Goal: Check status: Check status

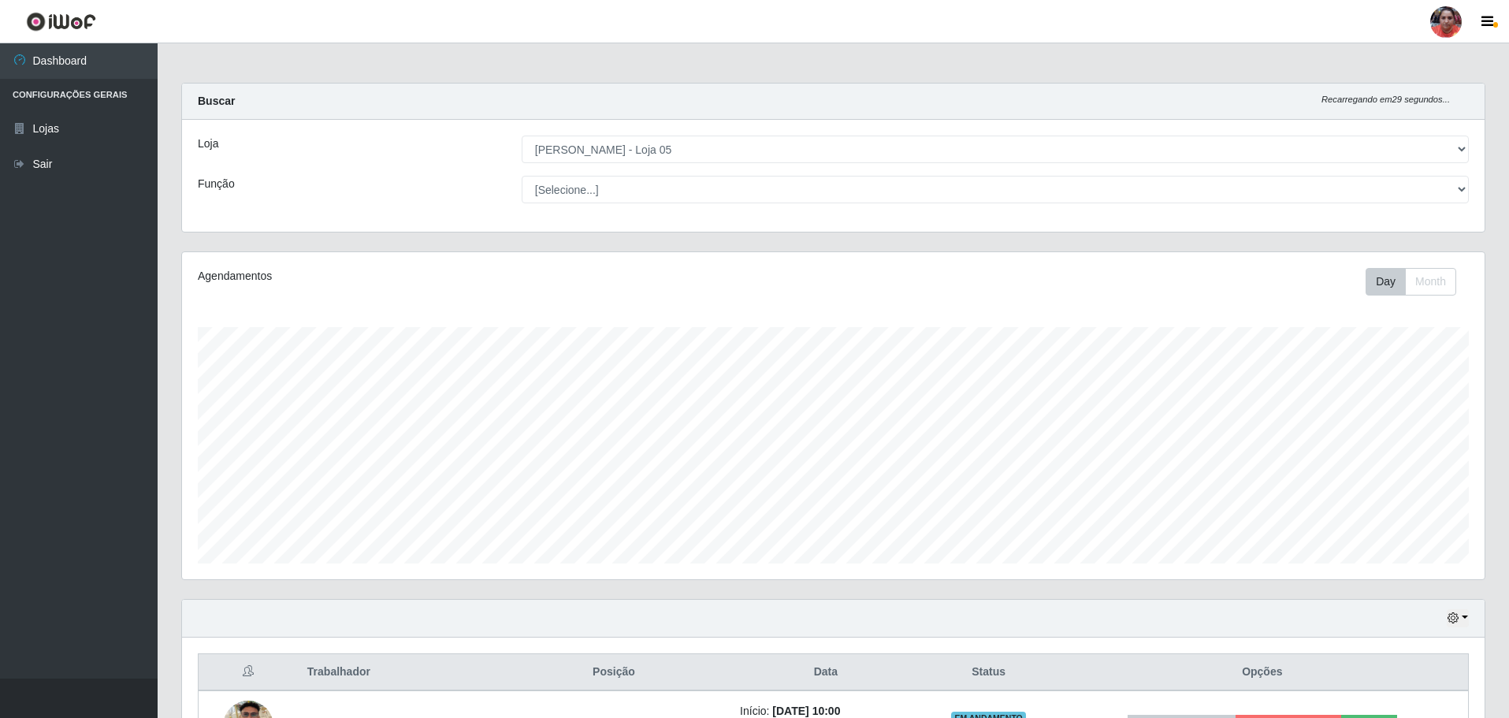
select select "252"
click at [615, 177] on select "[Selecione...] ASG ASG + ASG ++ Auxiliar de Depósito Auxiliar de Depósito + Aux…" at bounding box center [995, 190] width 947 height 28
click at [522, 176] on select "[Selecione...] ASG ASG + ASG ++ Auxiliar de Depósito Auxiliar de Depósito + Aux…" at bounding box center [995, 190] width 947 height 28
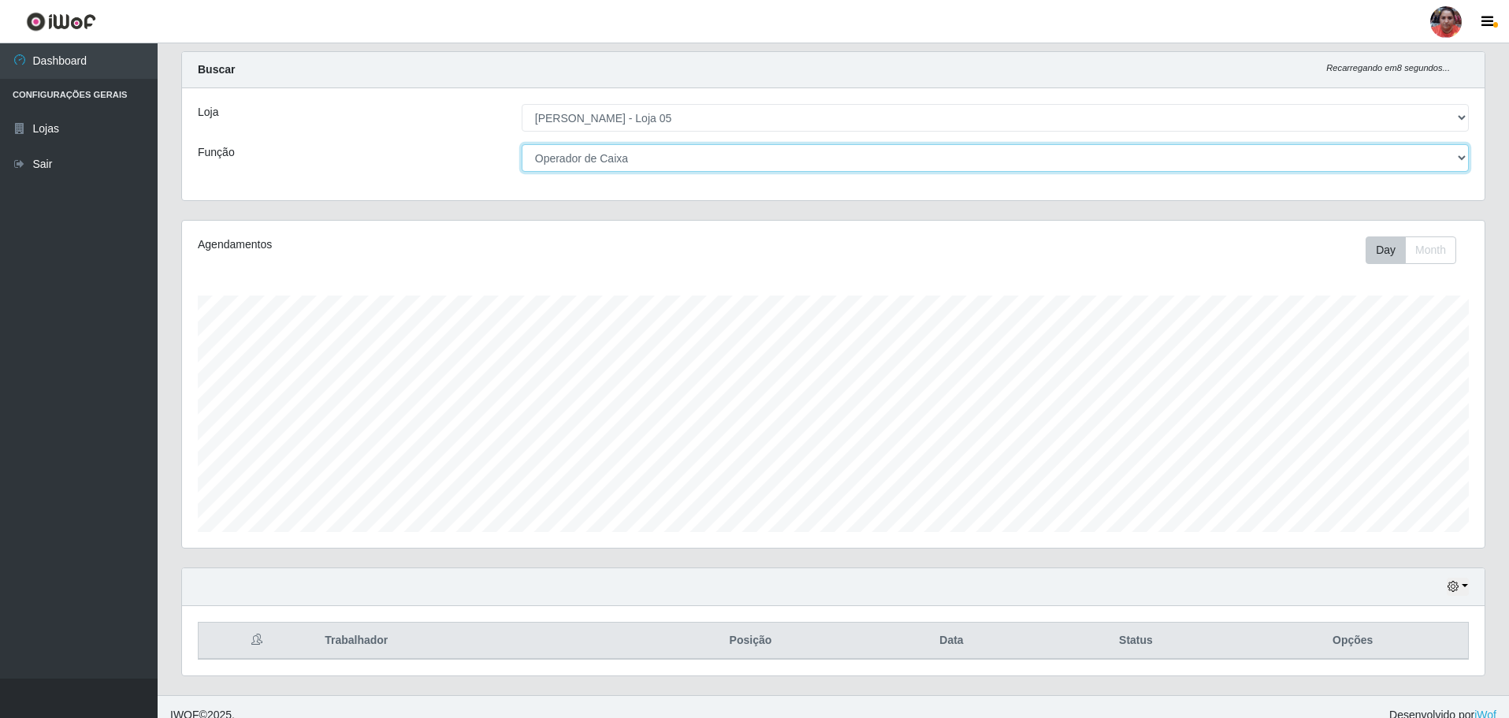
scroll to position [48, 0]
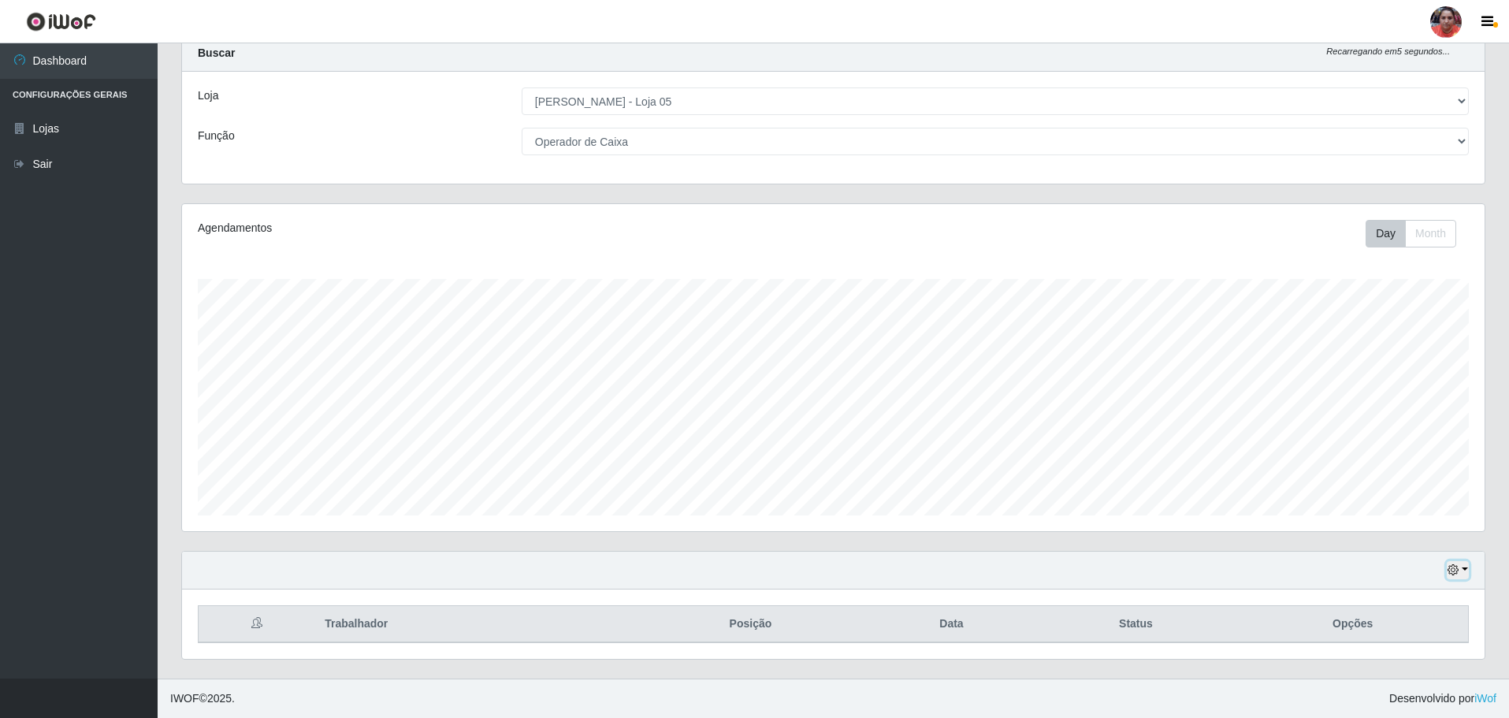
click at [1466, 574] on button "button" at bounding box center [1458, 570] width 22 height 18
click at [1387, 478] on button "3 dias" at bounding box center [1406, 478] width 125 height 33
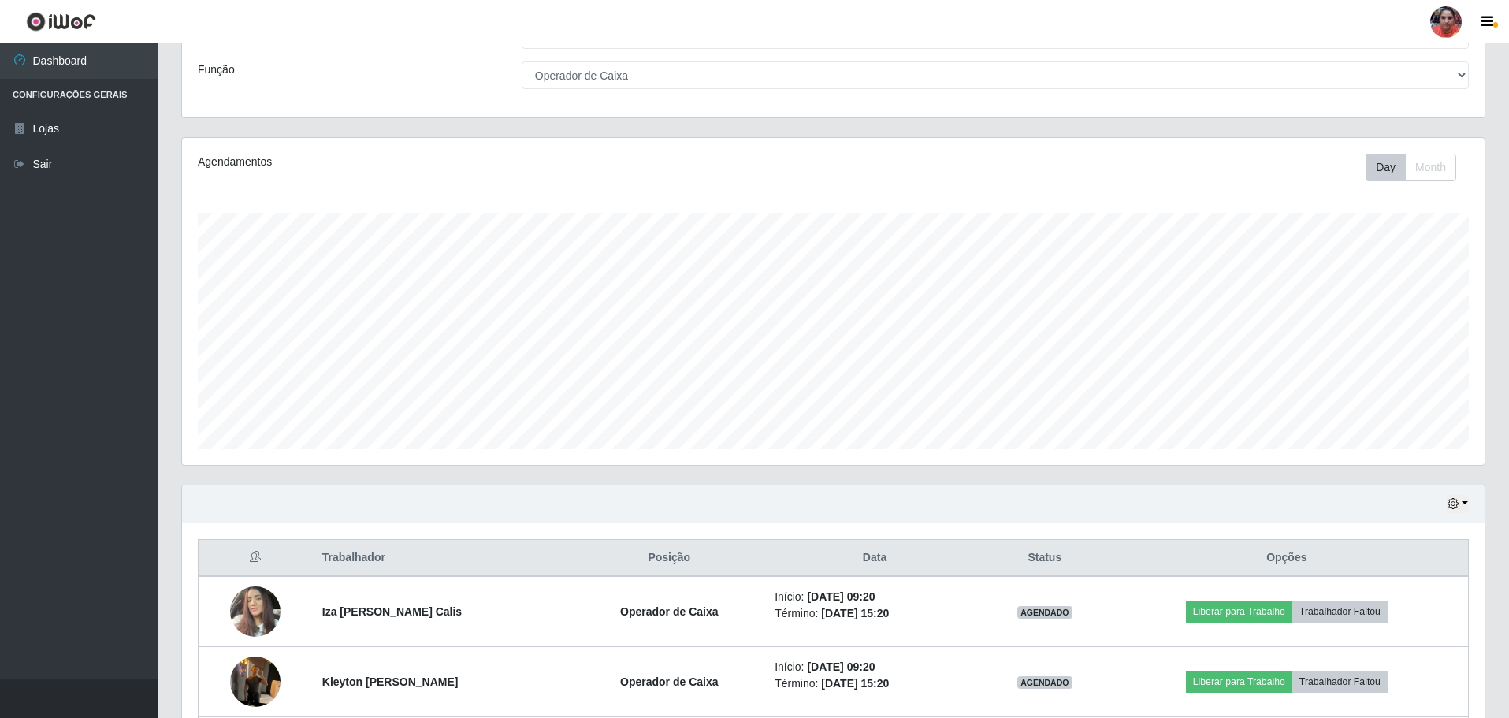
scroll to position [0, 0]
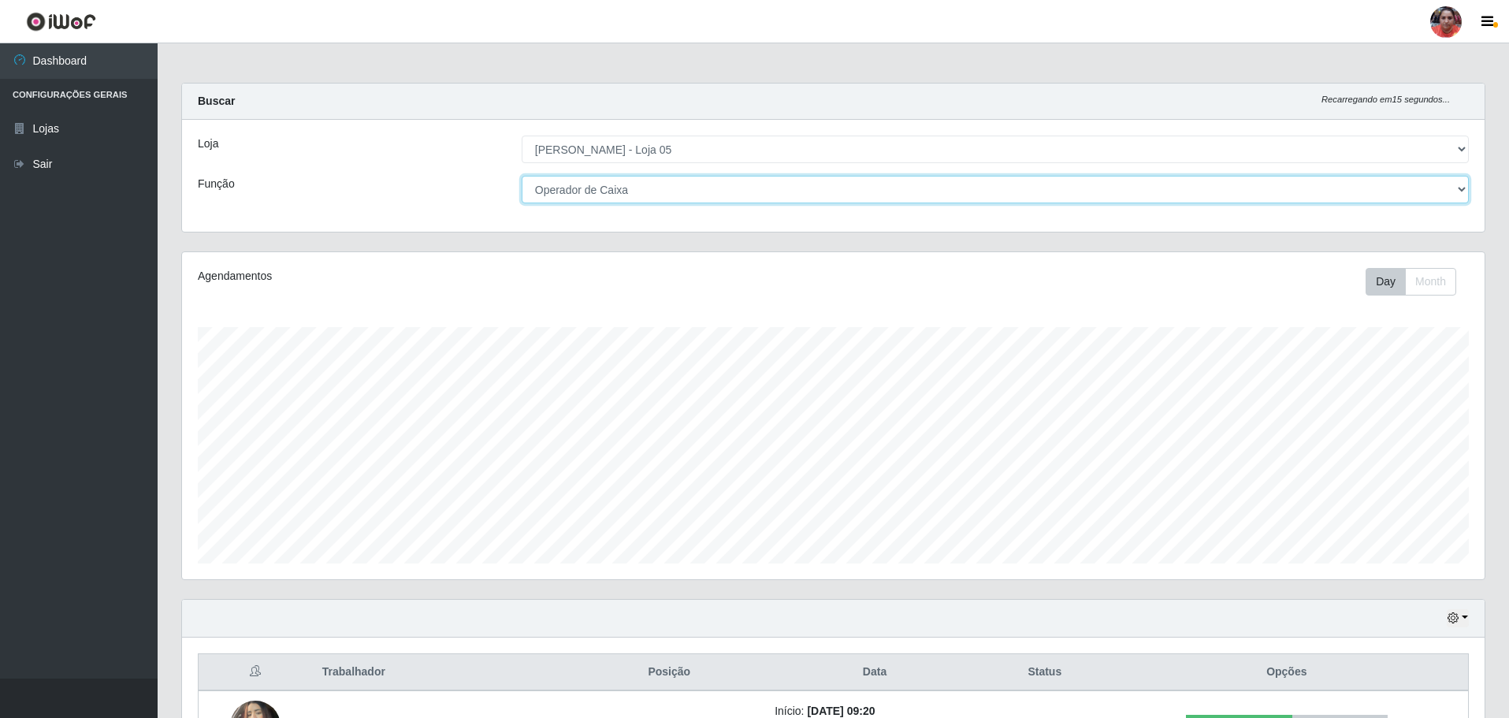
click at [674, 184] on select "[Selecione...] ASG ASG + ASG ++ Auxiliar de Depósito Auxiliar de Depósito + Aux…" at bounding box center [995, 190] width 947 height 28
click at [674, 183] on select "[Selecione...] ASG ASG + ASG ++ Auxiliar de Depósito Auxiliar de Depósito + Aux…" at bounding box center [995, 190] width 947 height 28
select select "24"
click at [522, 176] on select "[Selecione...] ASG ASG + ASG ++ Auxiliar de Depósito Auxiliar de Depósito + Aux…" at bounding box center [995, 190] width 947 height 28
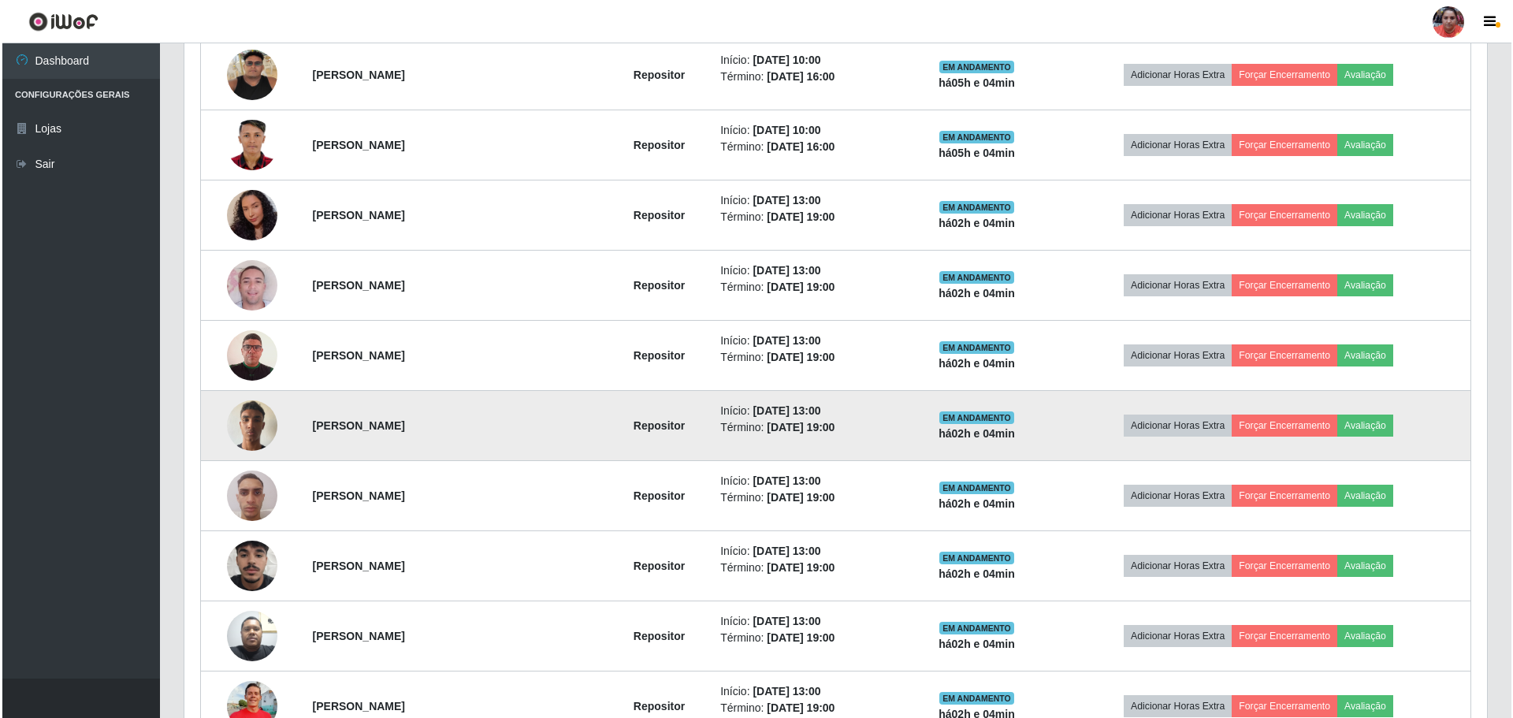
scroll to position [678, 0]
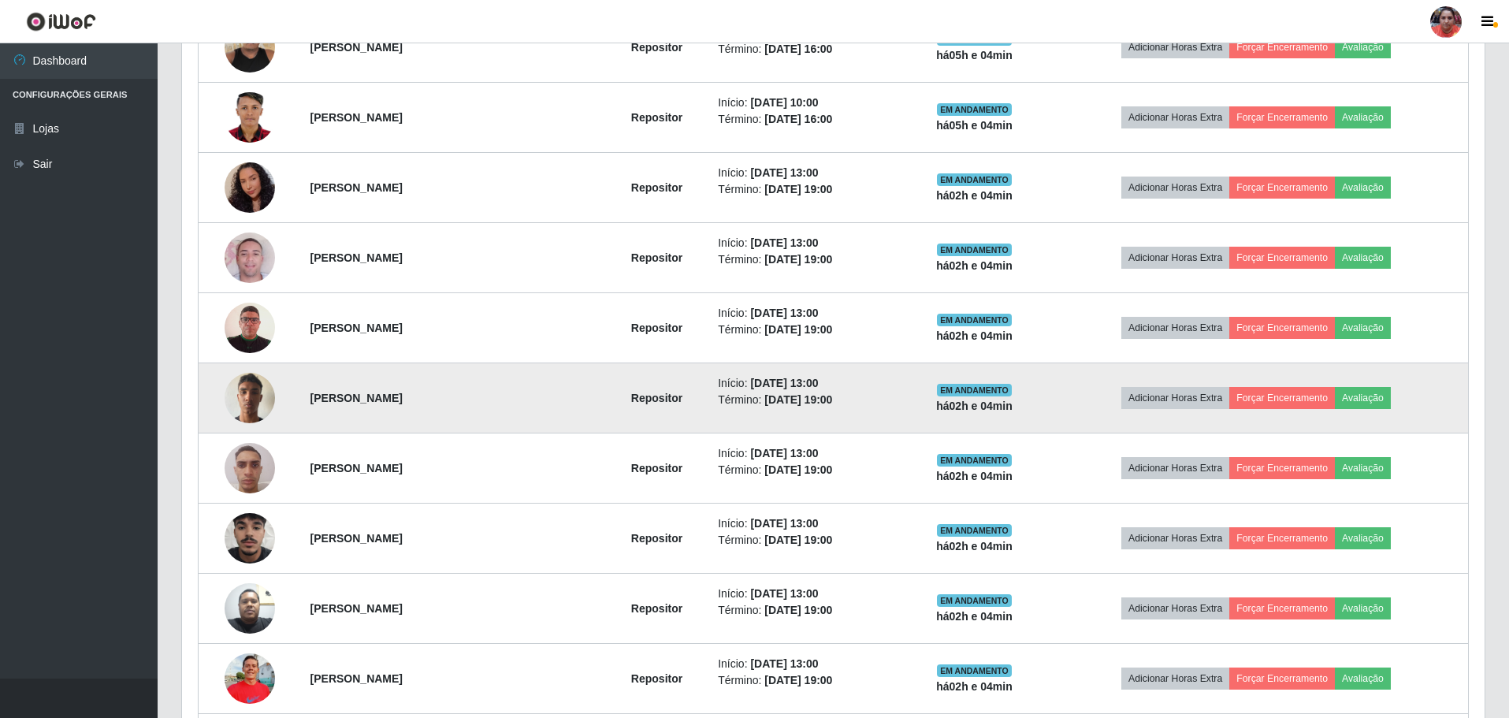
click at [246, 397] on img at bounding box center [250, 397] width 50 height 67
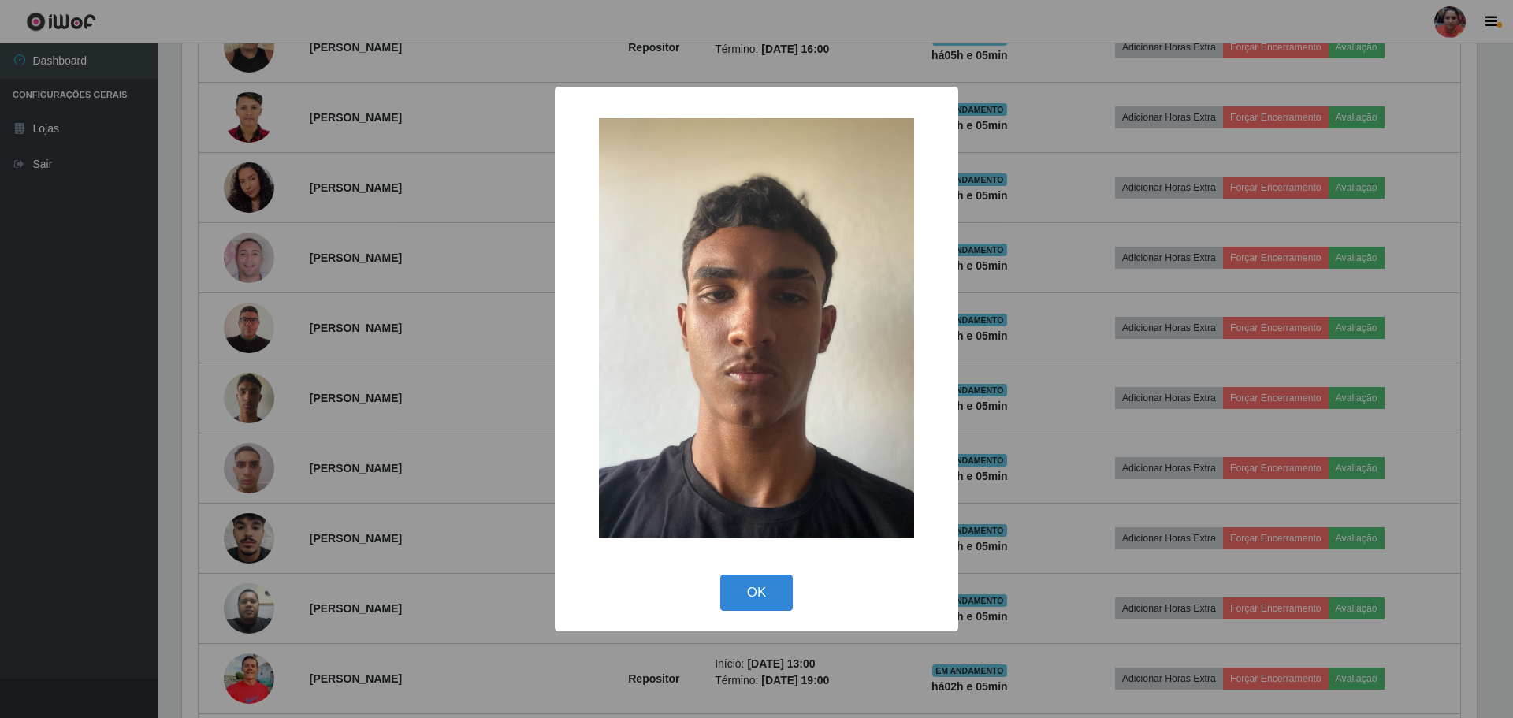
click at [760, 411] on img at bounding box center [756, 328] width 315 height 420
click at [753, 593] on button "OK" at bounding box center [756, 592] width 73 height 37
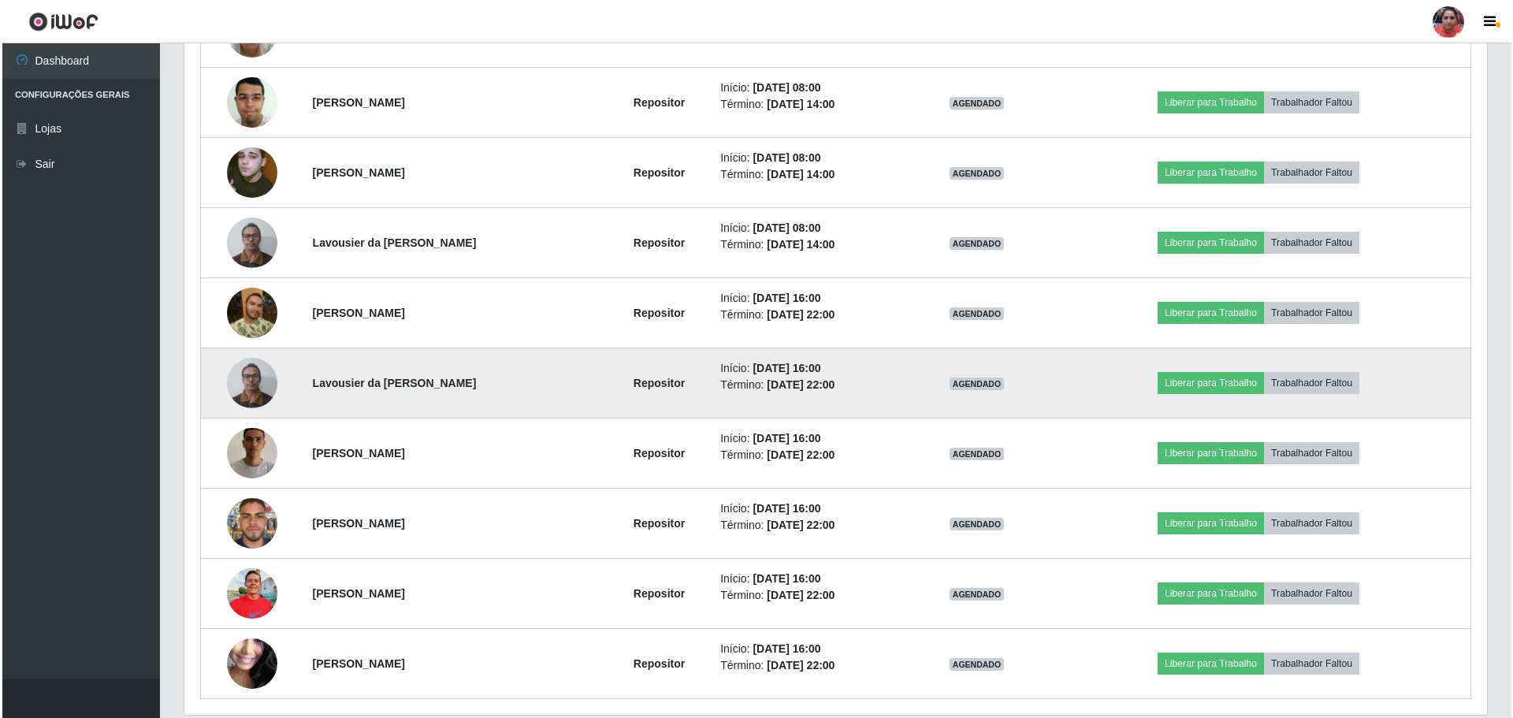
scroll to position [2783, 0]
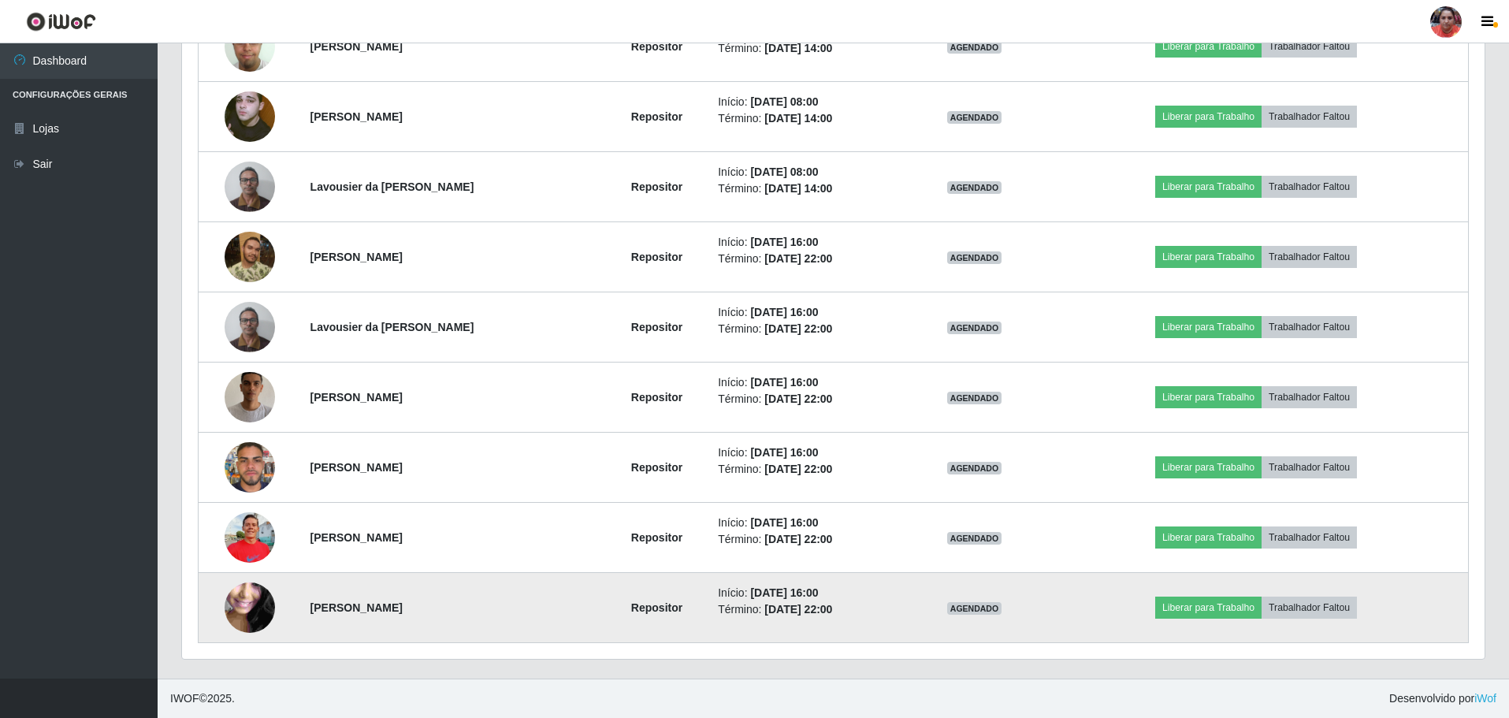
click at [247, 602] on img at bounding box center [250, 608] width 50 height 113
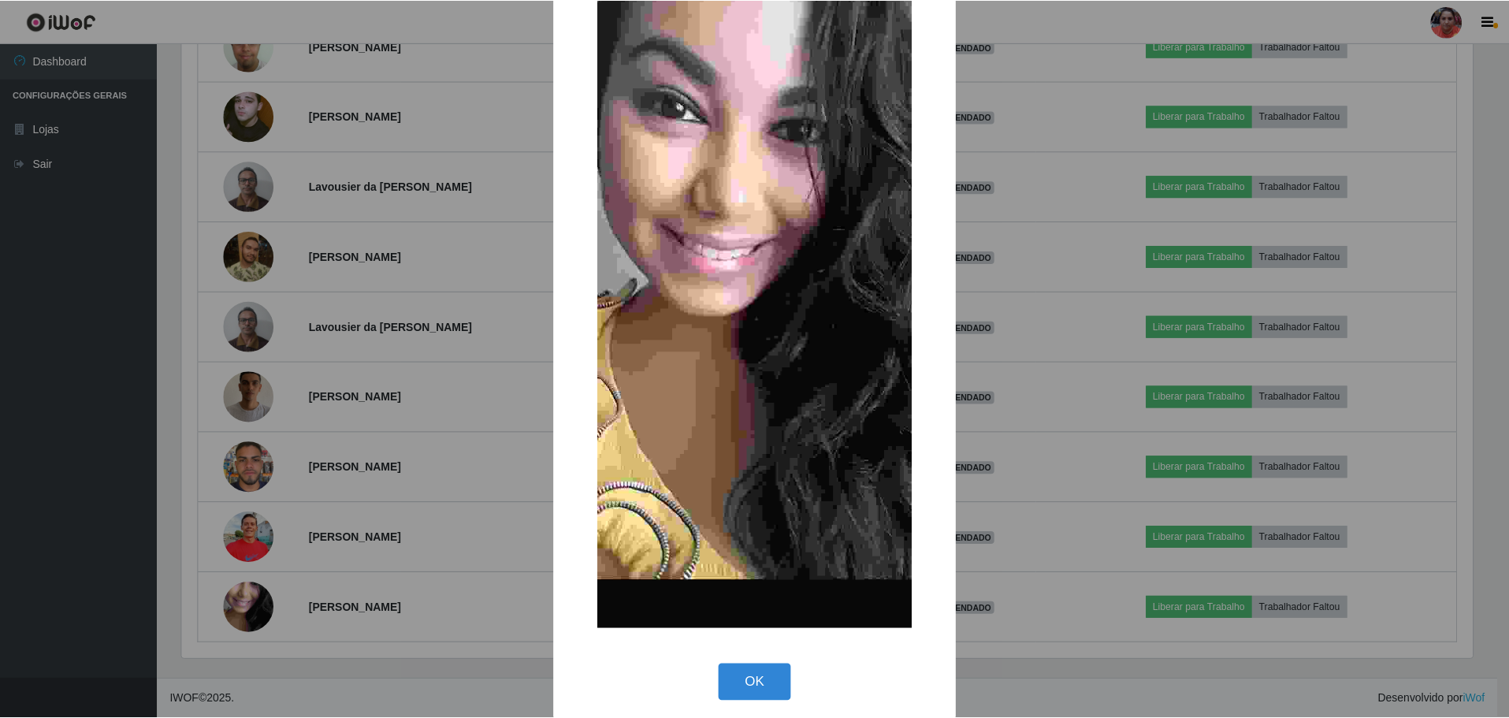
scroll to position [122, 0]
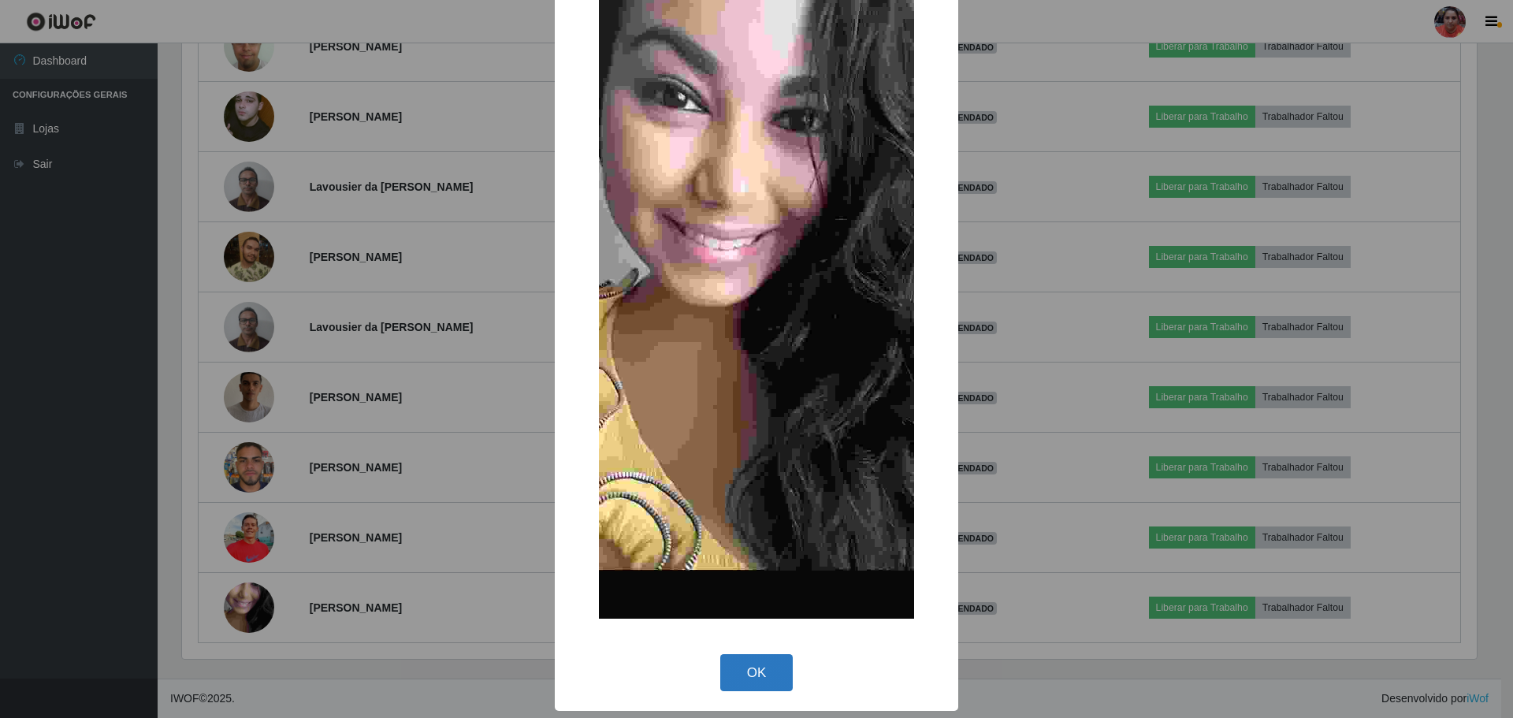
click at [764, 671] on button "OK" at bounding box center [756, 672] width 73 height 37
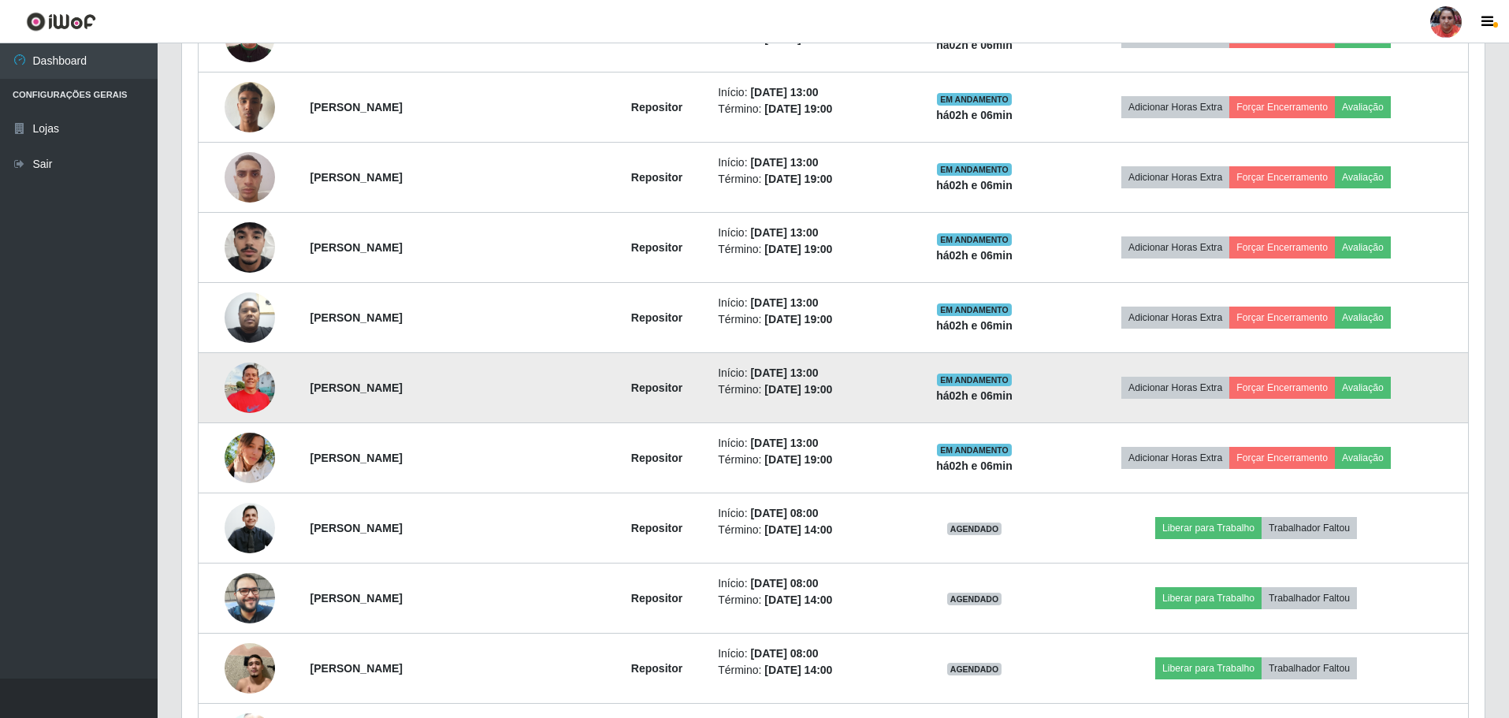
scroll to position [971, 0]
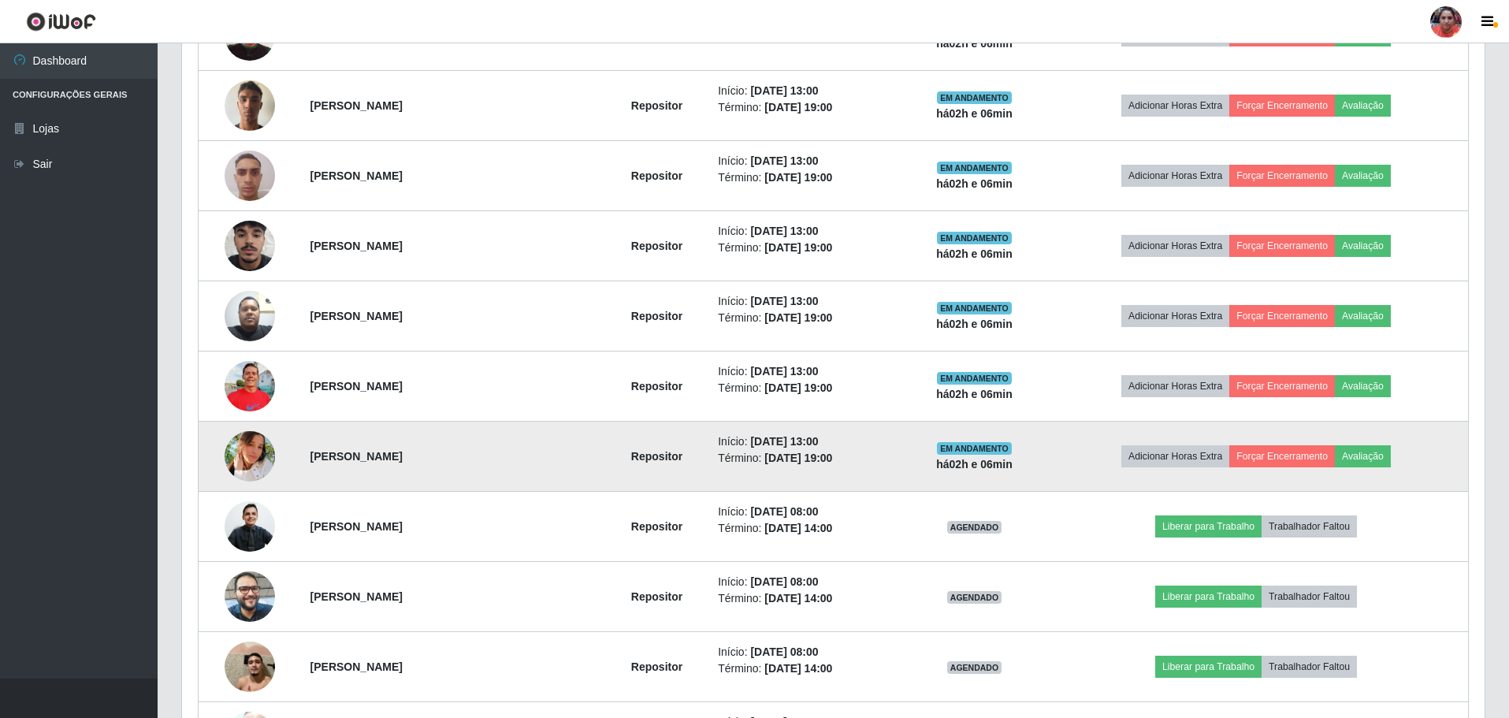
click at [240, 451] on img at bounding box center [250, 456] width 50 height 50
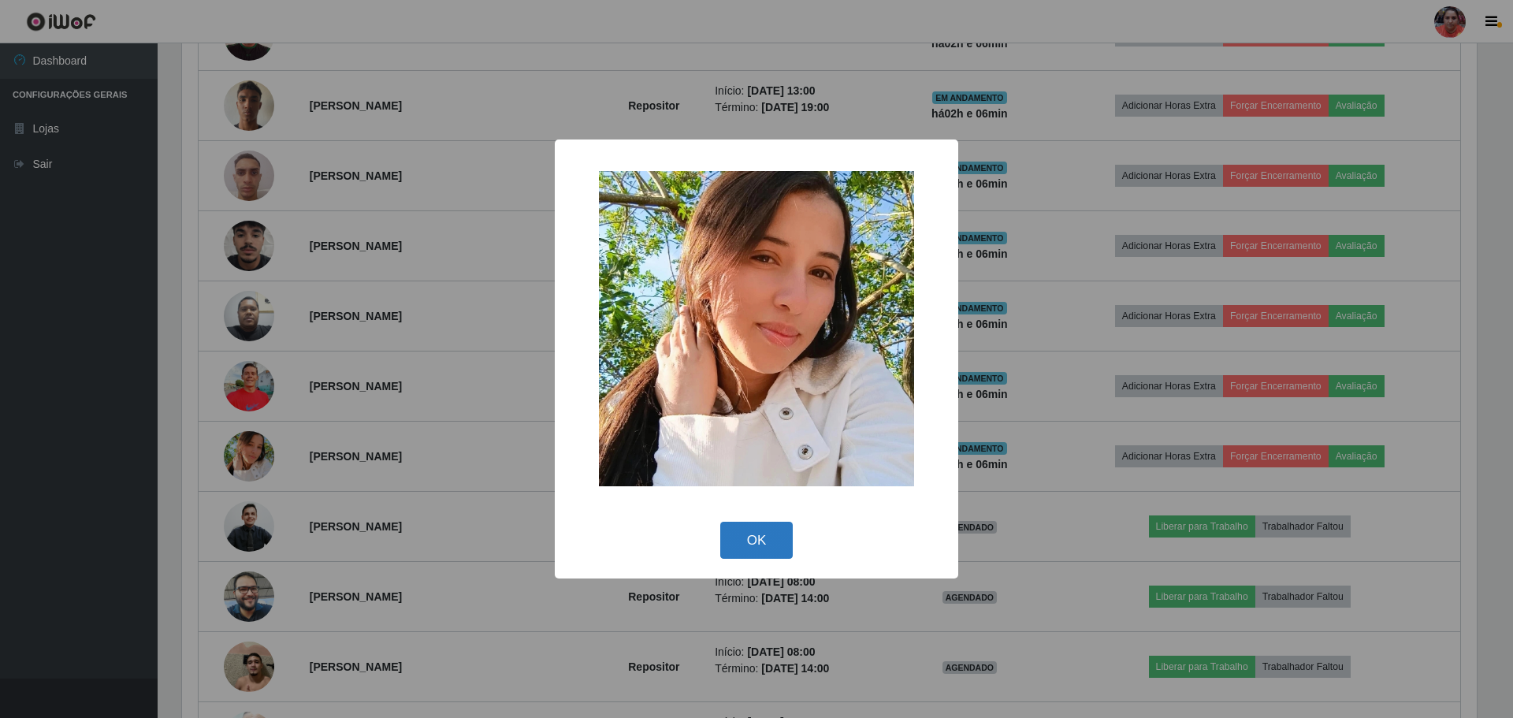
click at [748, 533] on button "OK" at bounding box center [756, 540] width 73 height 37
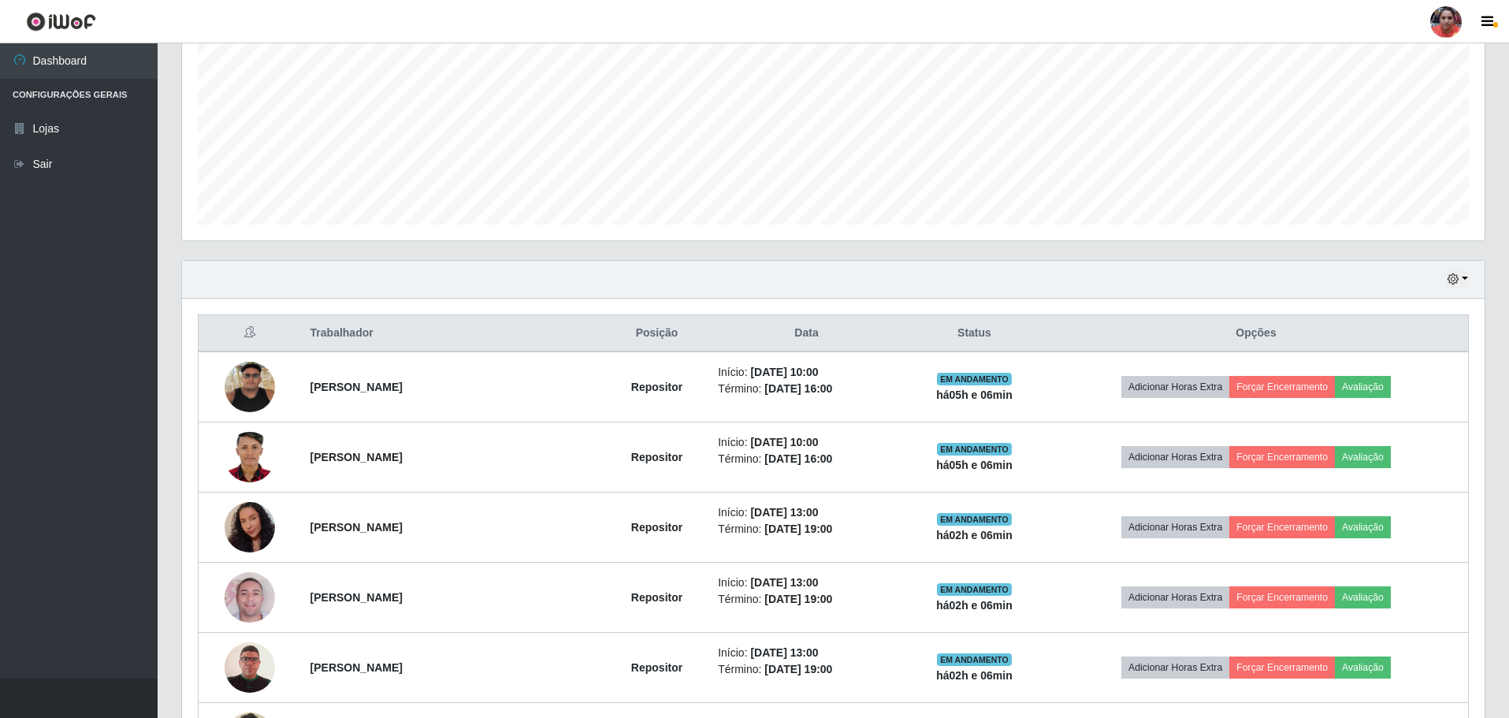
scroll to position [262, 0]
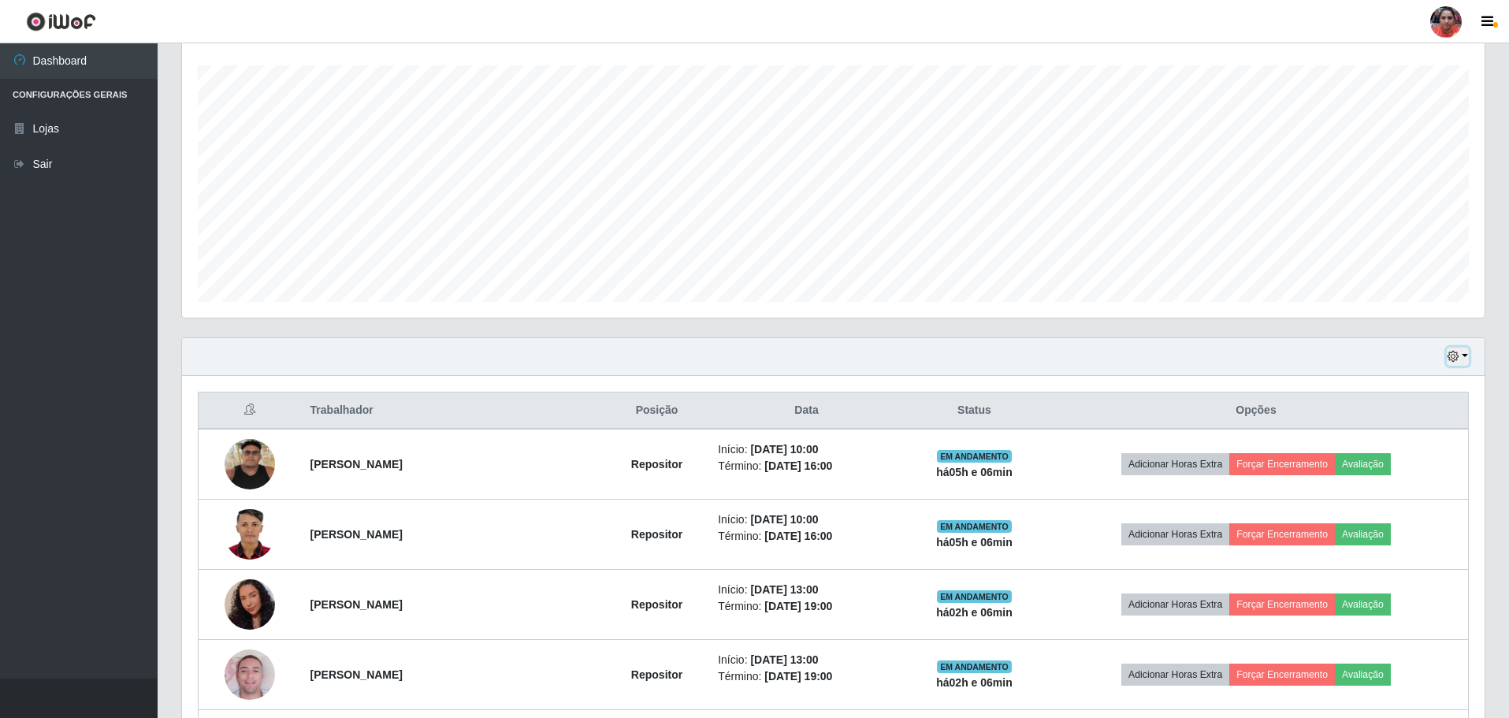
click at [1460, 351] on button "button" at bounding box center [1458, 357] width 22 height 18
click at [1380, 418] on button "1 dia" at bounding box center [1406, 417] width 125 height 33
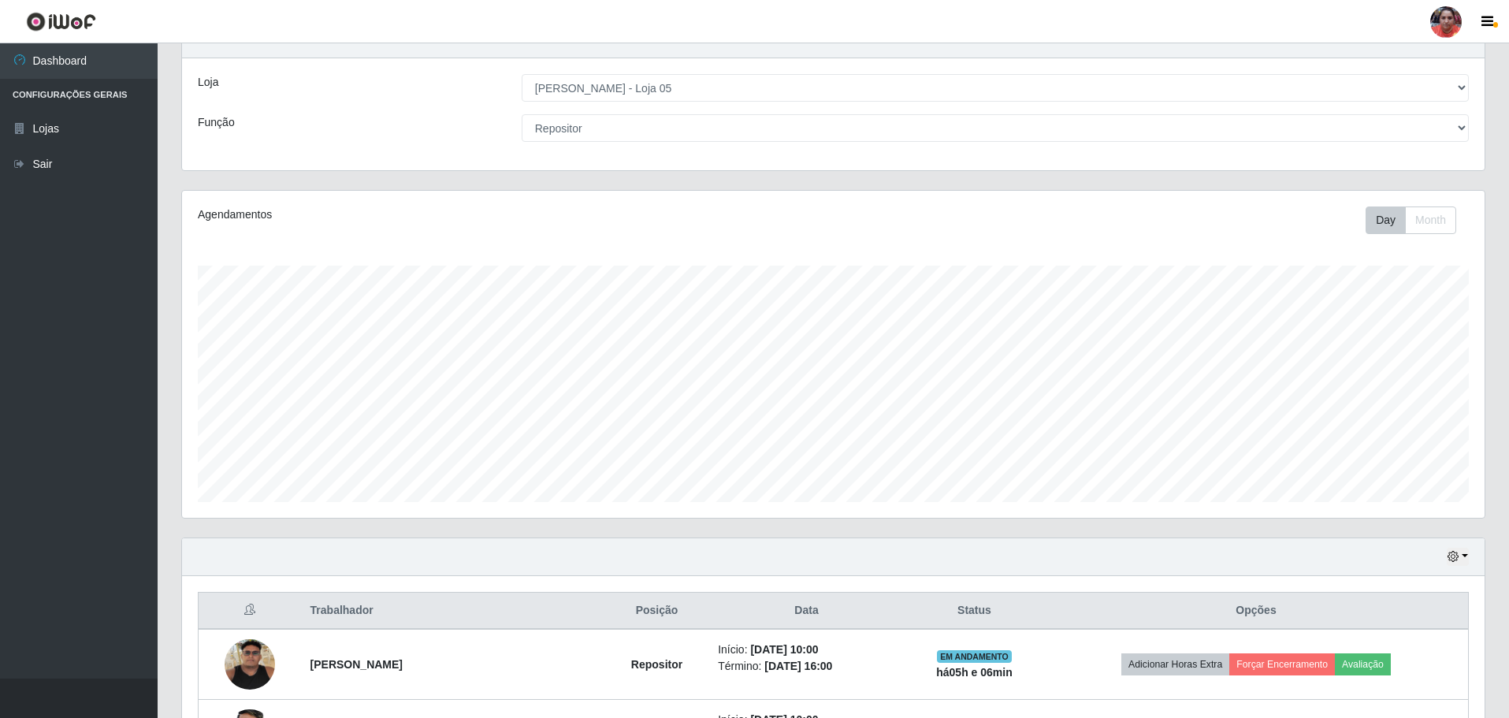
scroll to position [0, 0]
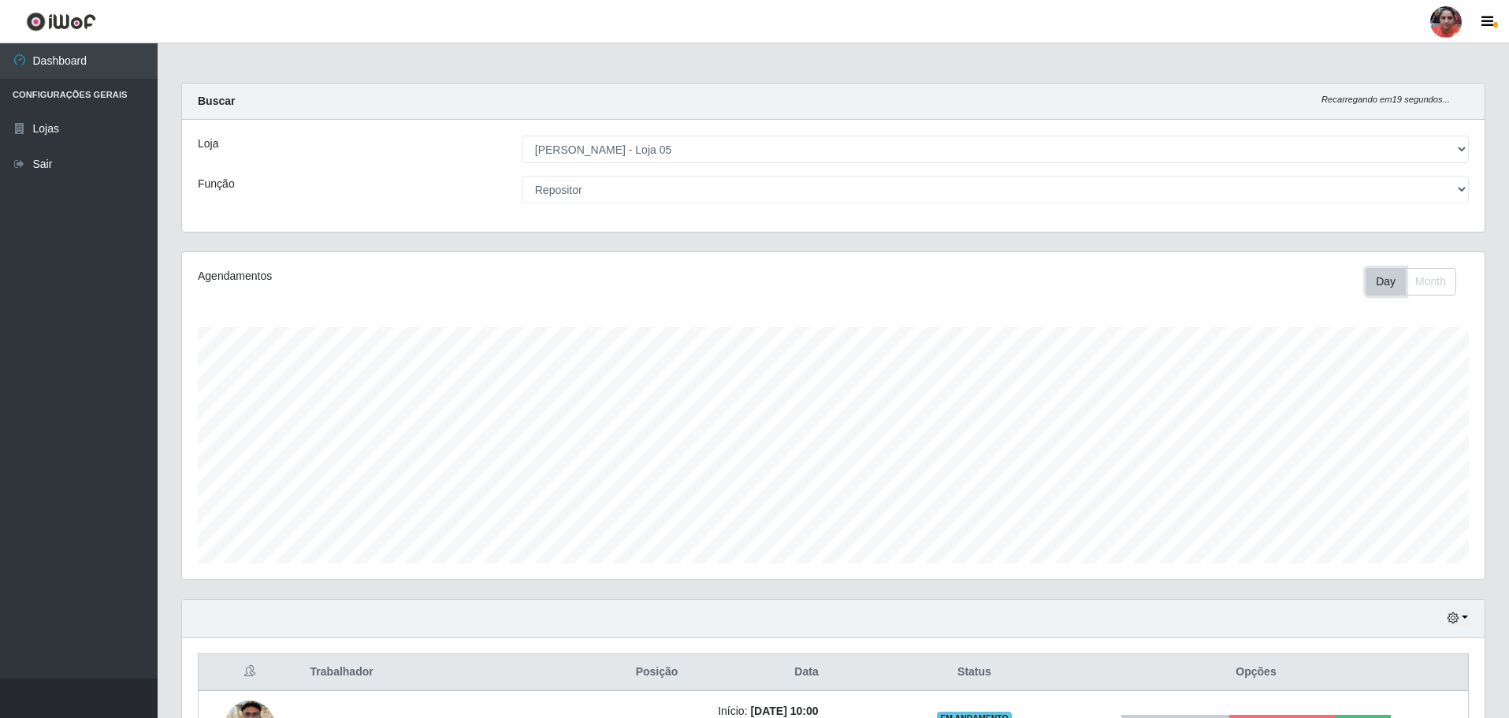
click at [1378, 285] on button "Day" at bounding box center [1386, 282] width 40 height 28
click at [1424, 284] on button "Month" at bounding box center [1430, 282] width 51 height 28
click at [1386, 286] on button "Day" at bounding box center [1386, 282] width 40 height 28
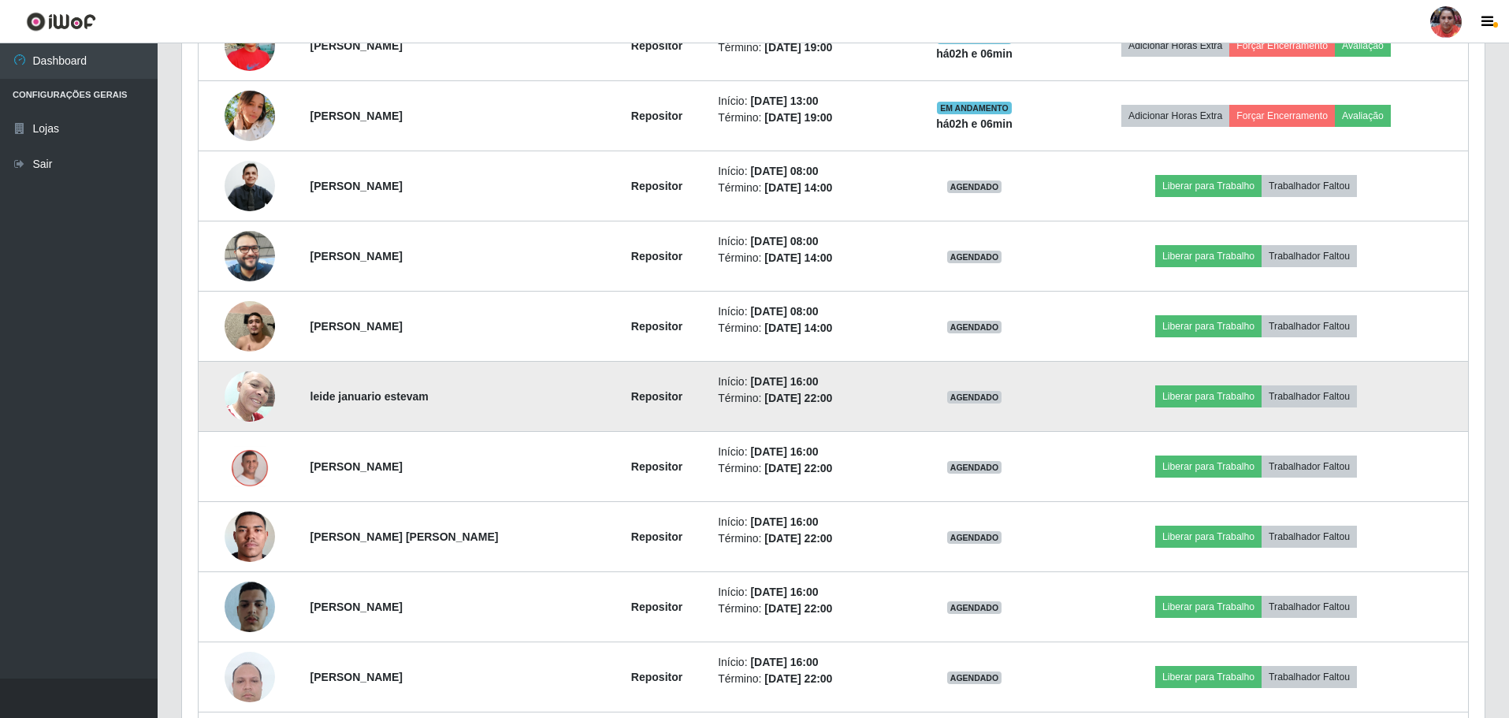
scroll to position [1340, 0]
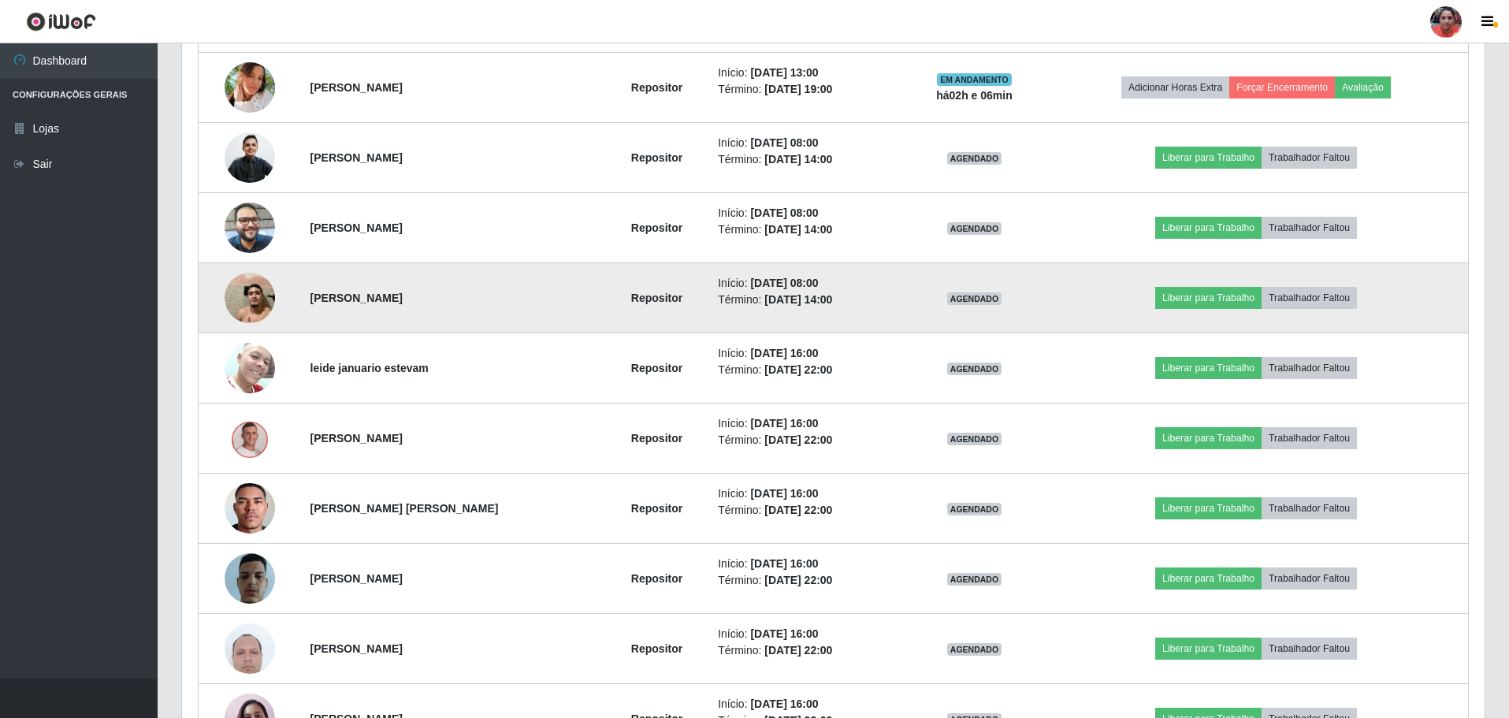
click at [245, 297] on img at bounding box center [250, 297] width 50 height 67
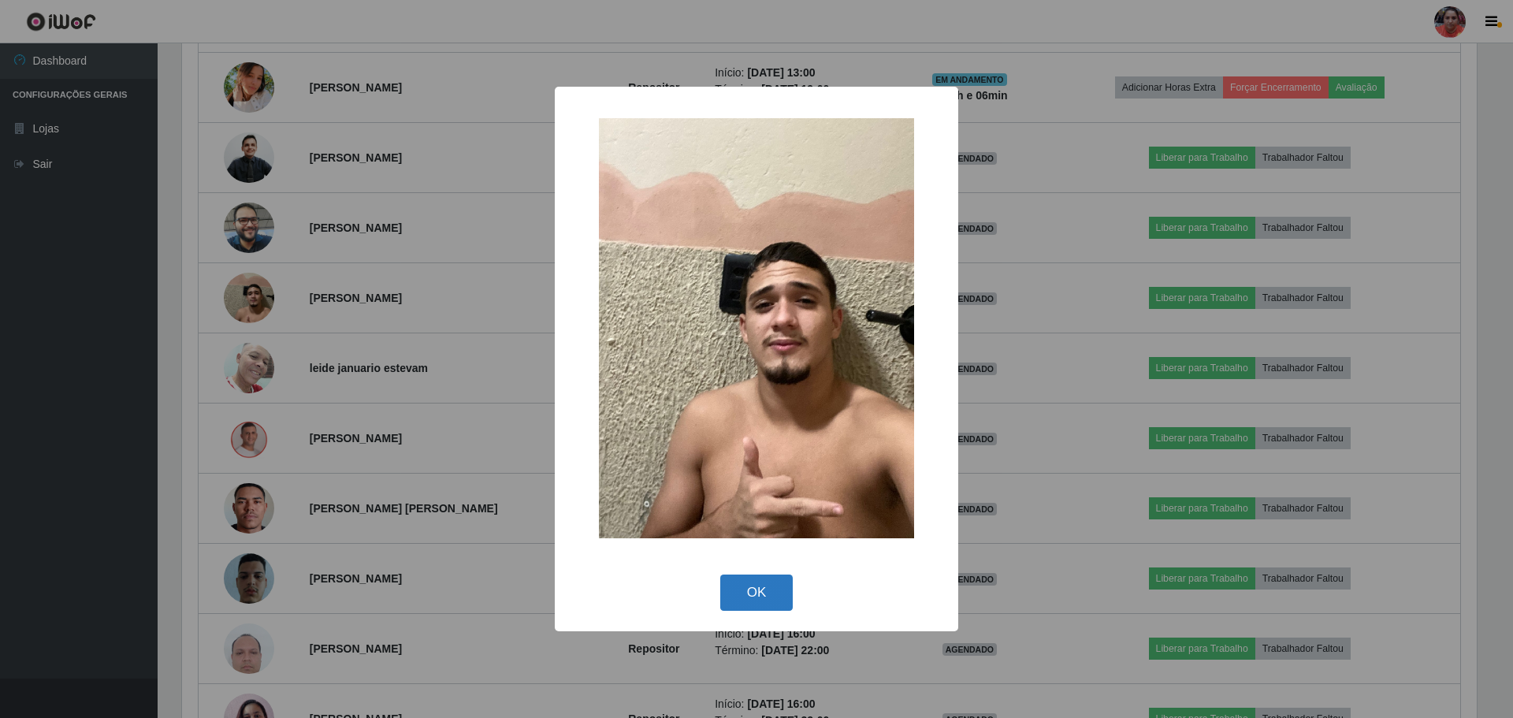
click at [756, 605] on button "OK" at bounding box center [756, 592] width 73 height 37
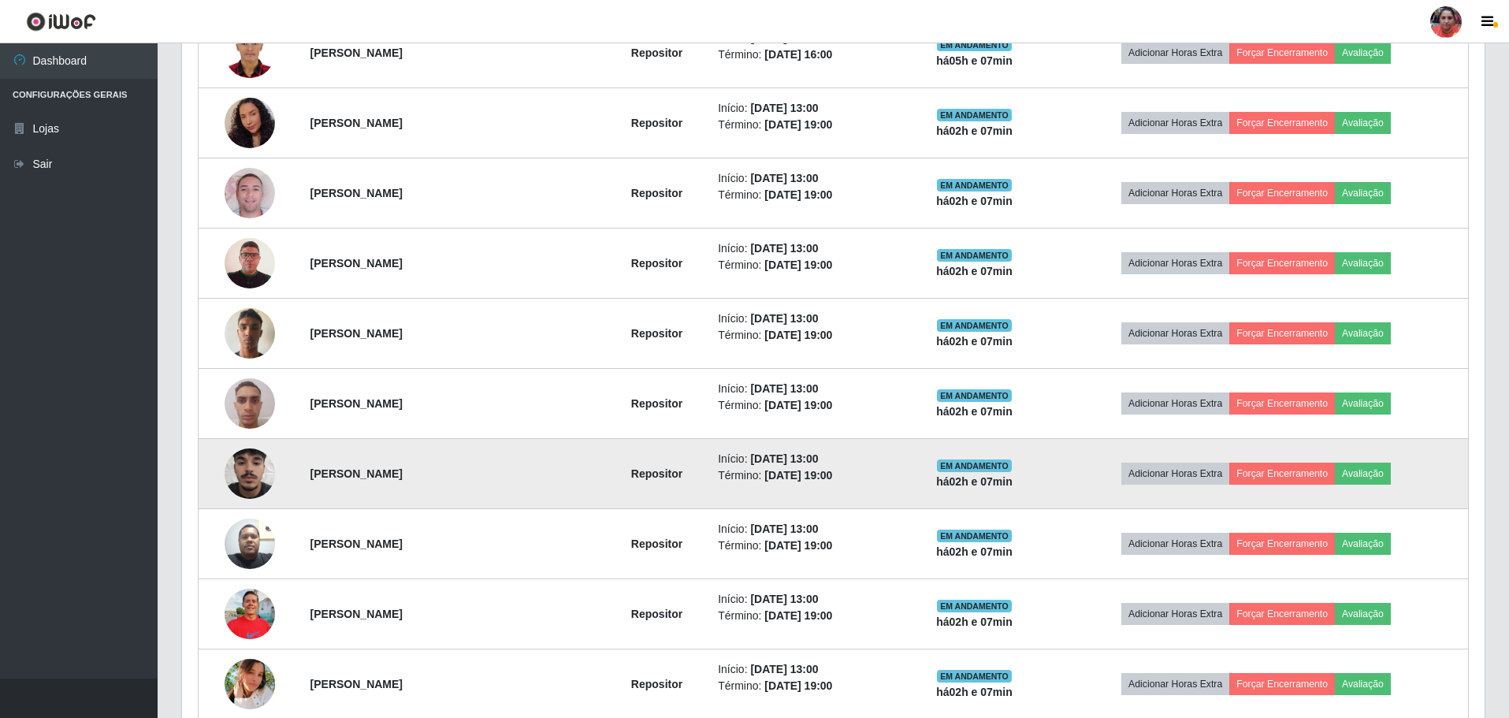
scroll to position [741, 0]
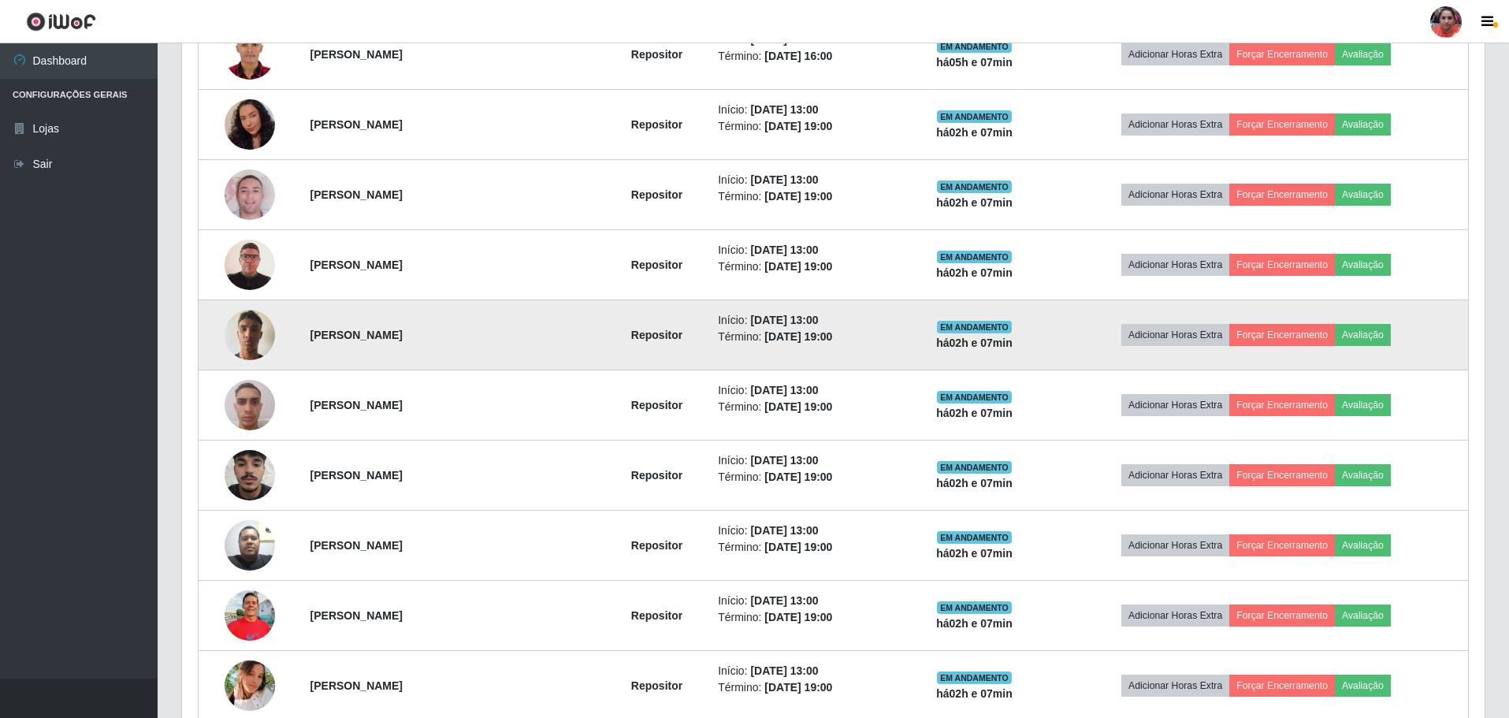
click at [250, 325] on img at bounding box center [250, 334] width 50 height 67
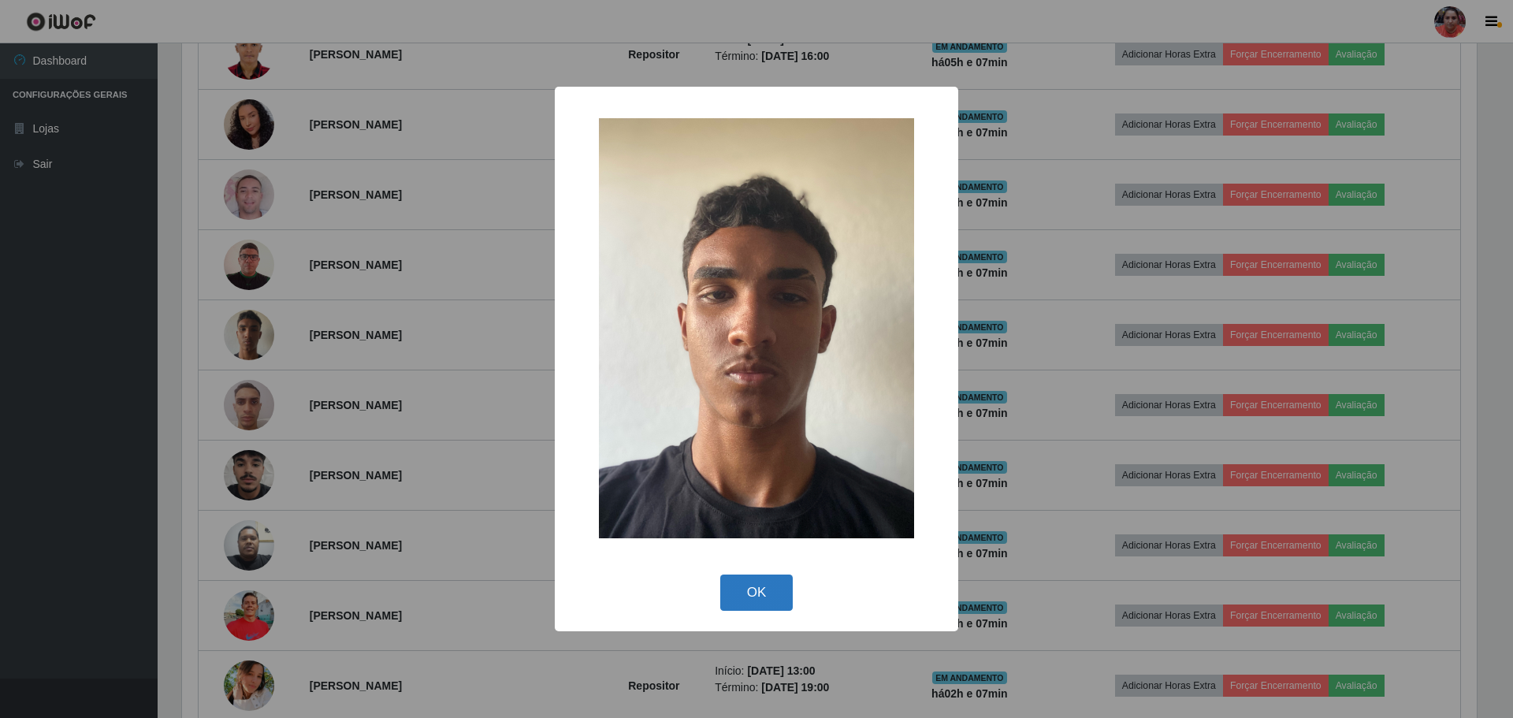
click at [760, 591] on button "OK" at bounding box center [756, 592] width 73 height 37
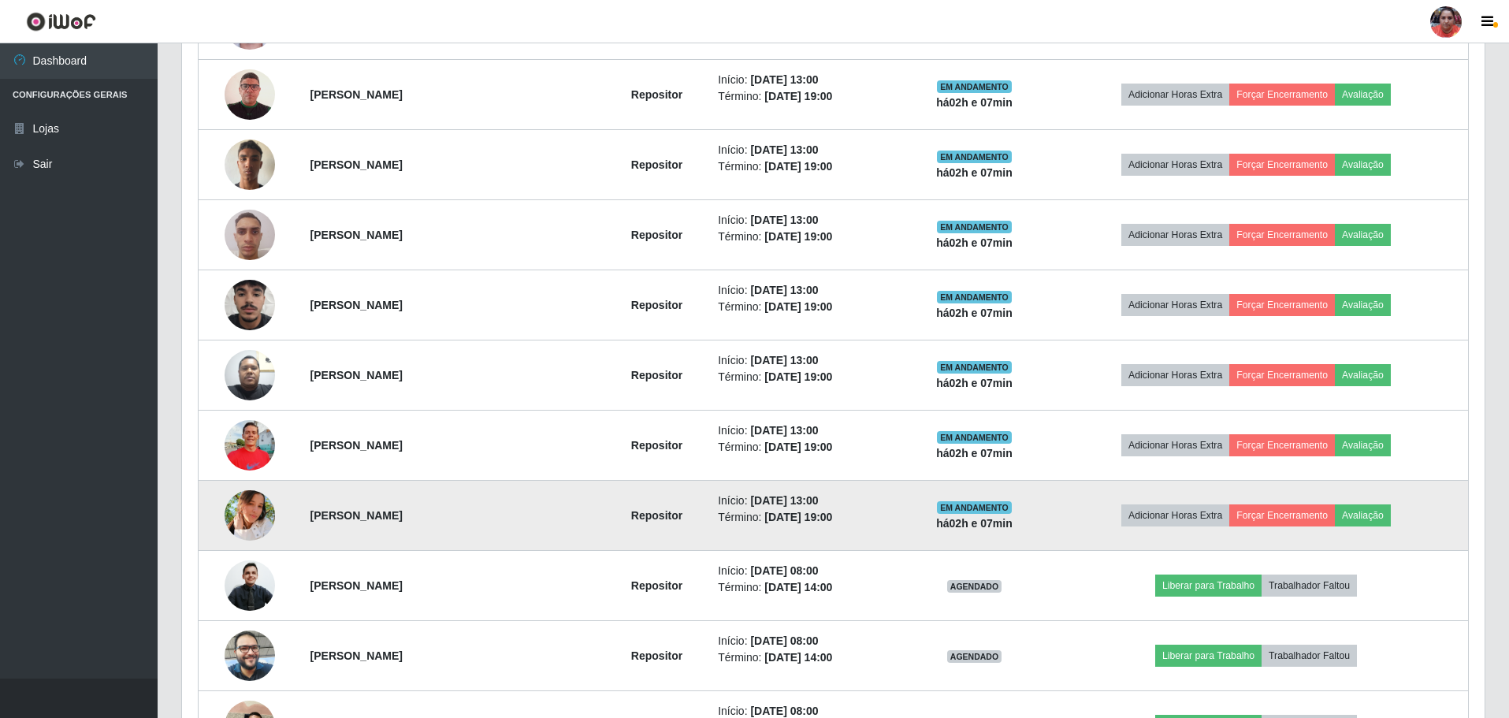
scroll to position [1057, 0]
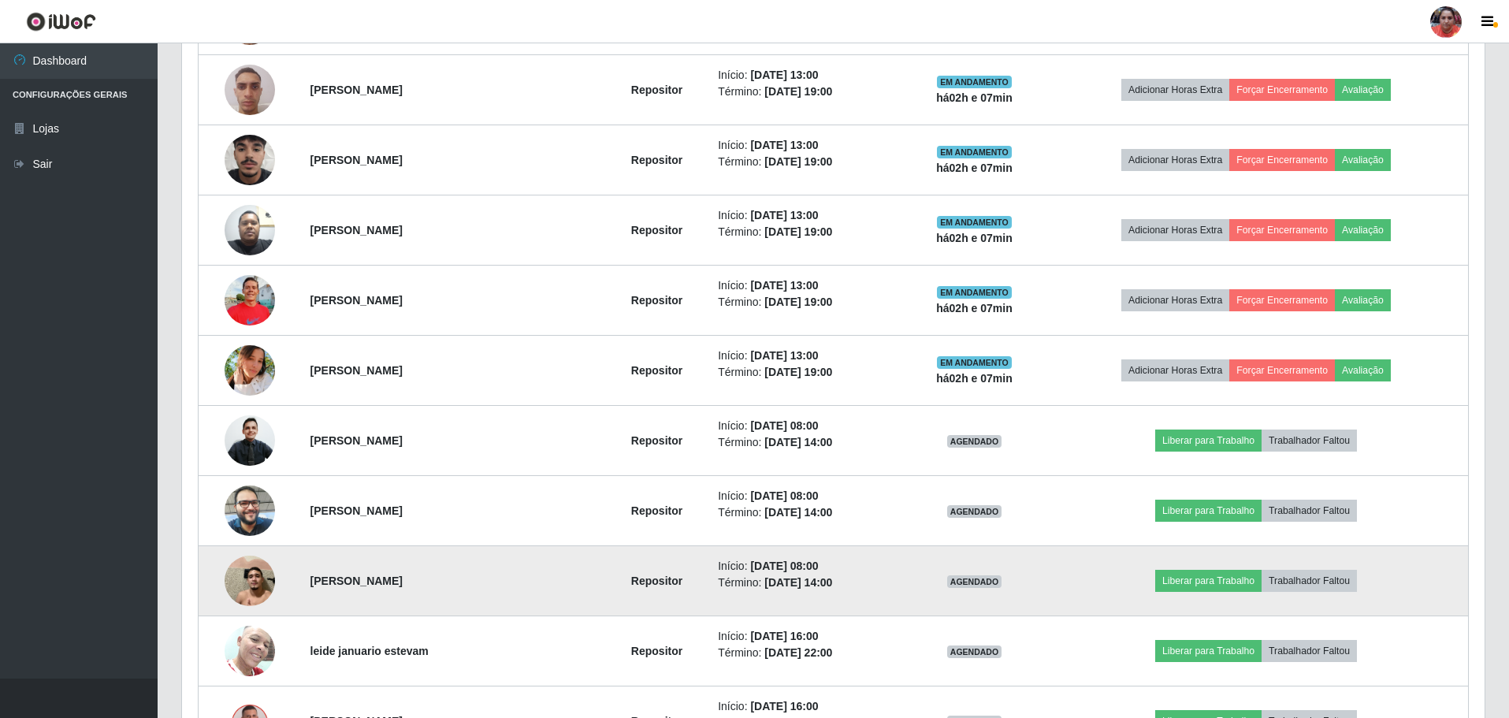
click at [243, 581] on img at bounding box center [250, 580] width 50 height 67
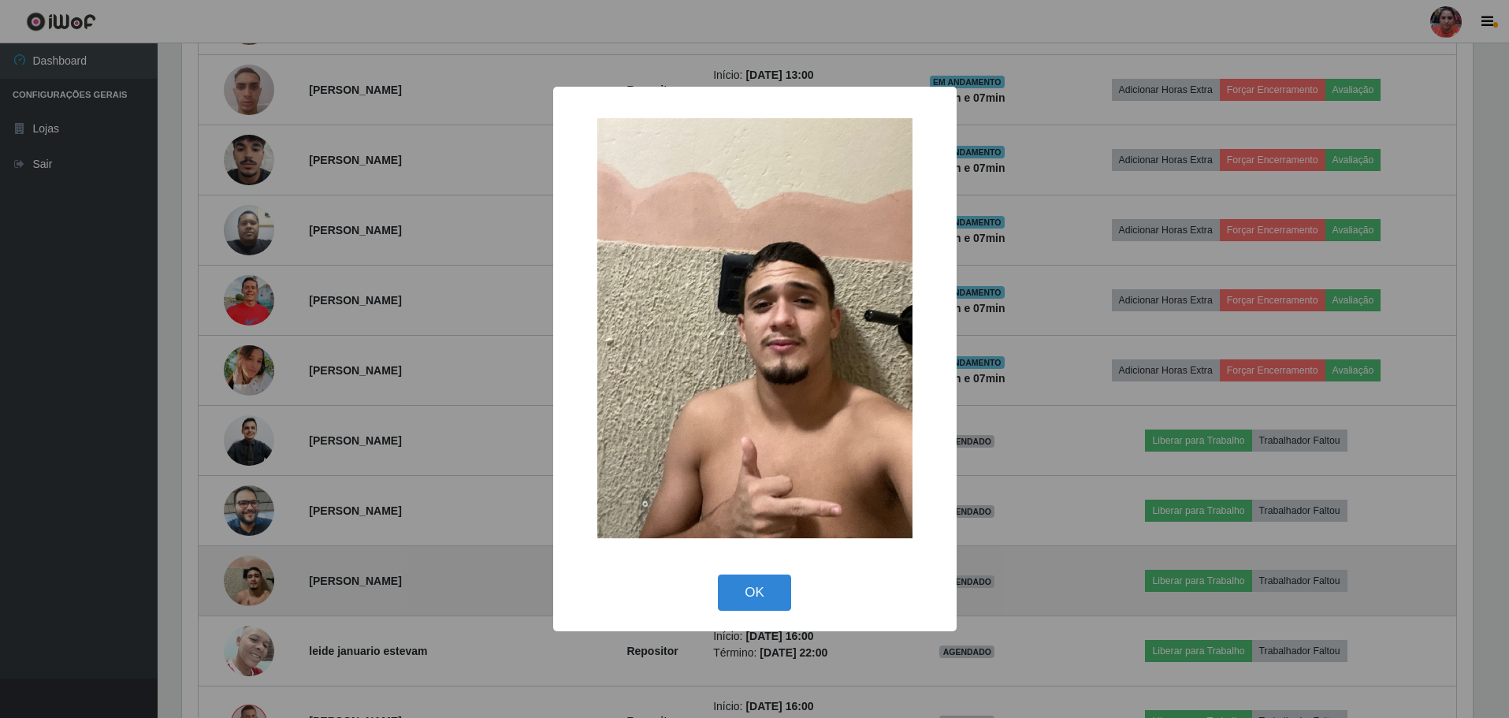
scroll to position [327, 1295]
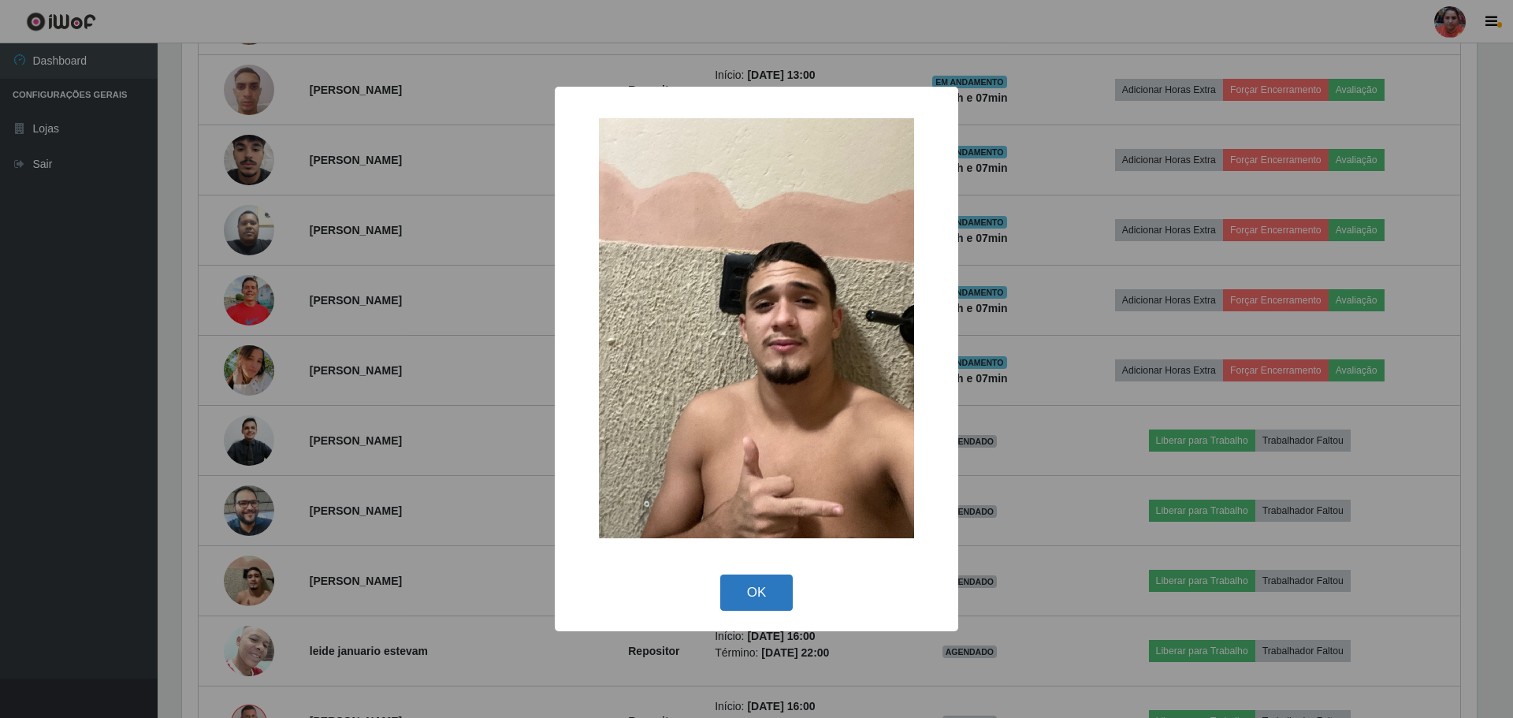
click at [746, 588] on button "OK" at bounding box center [756, 592] width 73 height 37
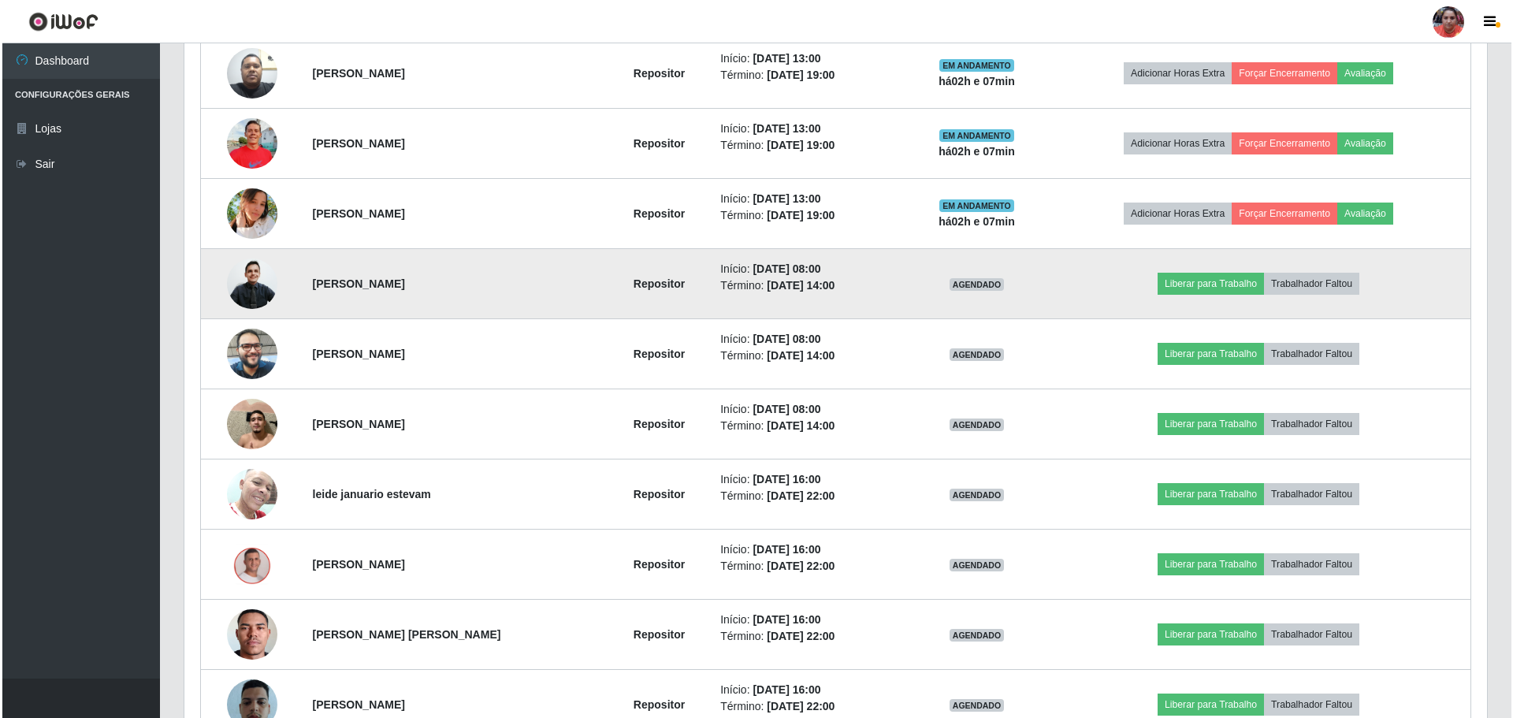
scroll to position [1214, 0]
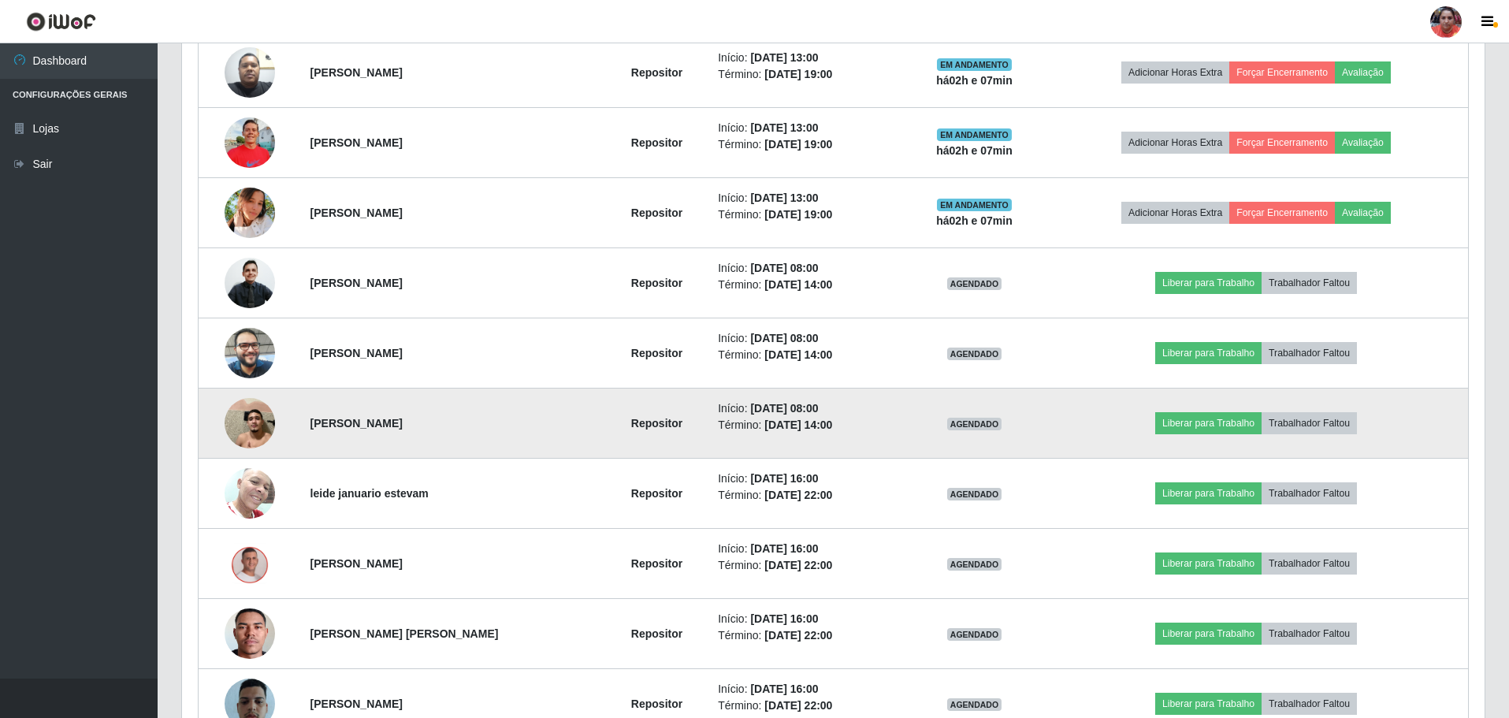
click at [260, 429] on img at bounding box center [250, 422] width 50 height 67
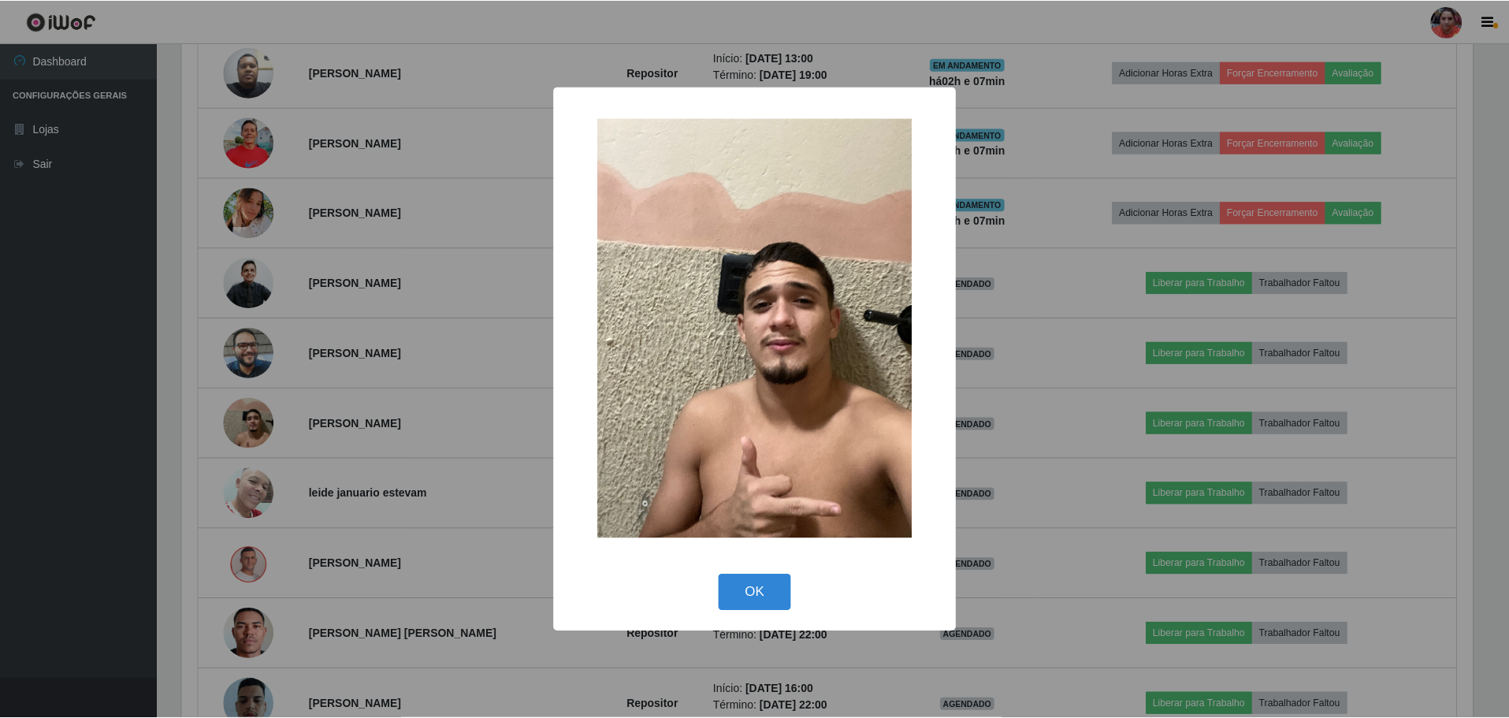
scroll to position [327, 1295]
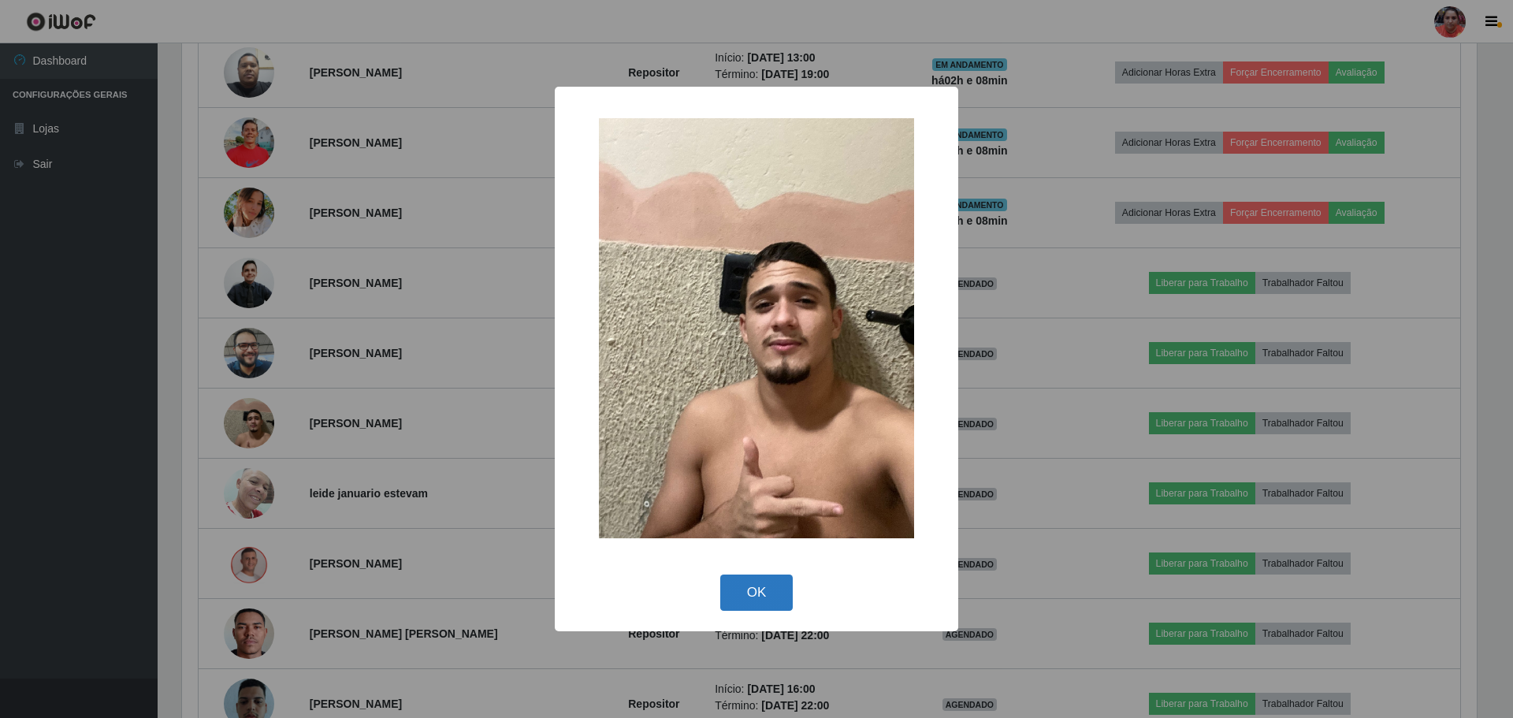
click at [768, 584] on button "OK" at bounding box center [756, 592] width 73 height 37
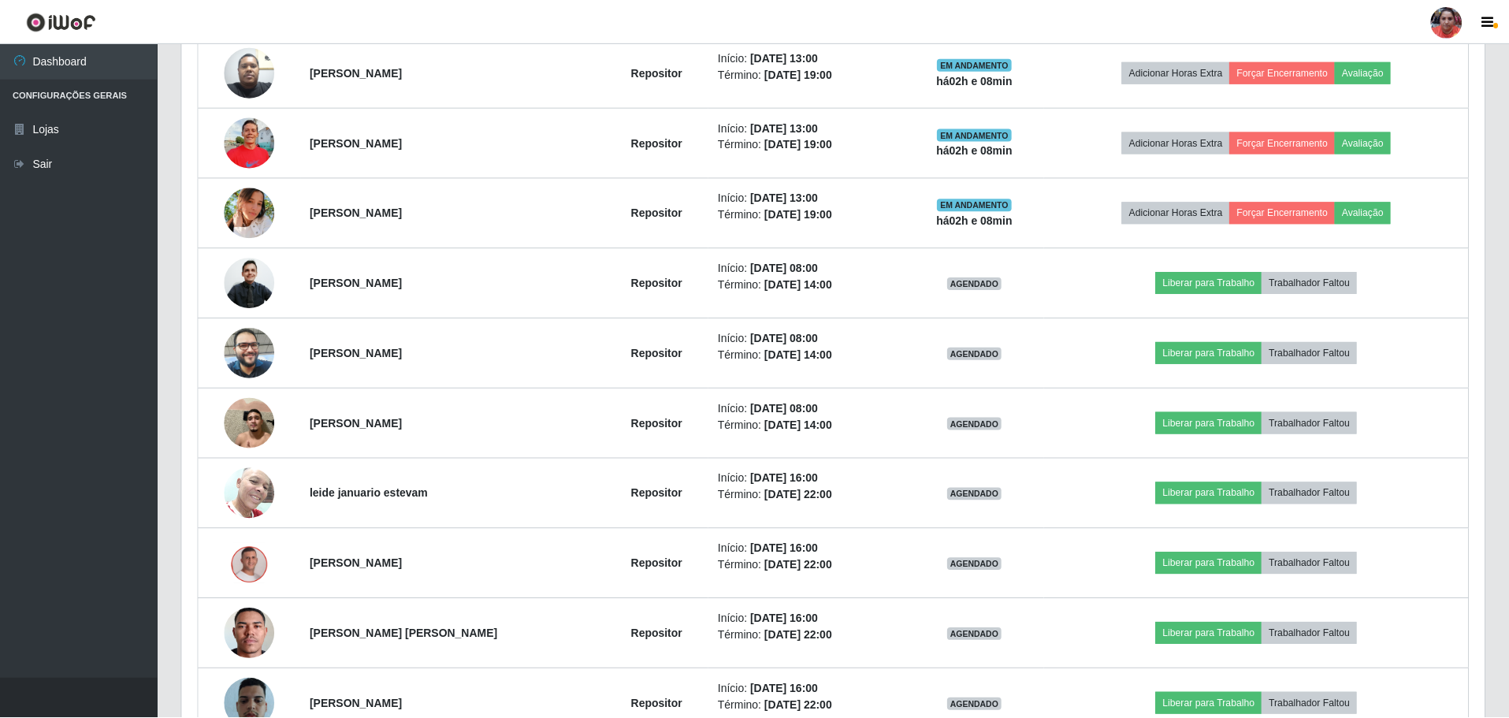
scroll to position [327, 1303]
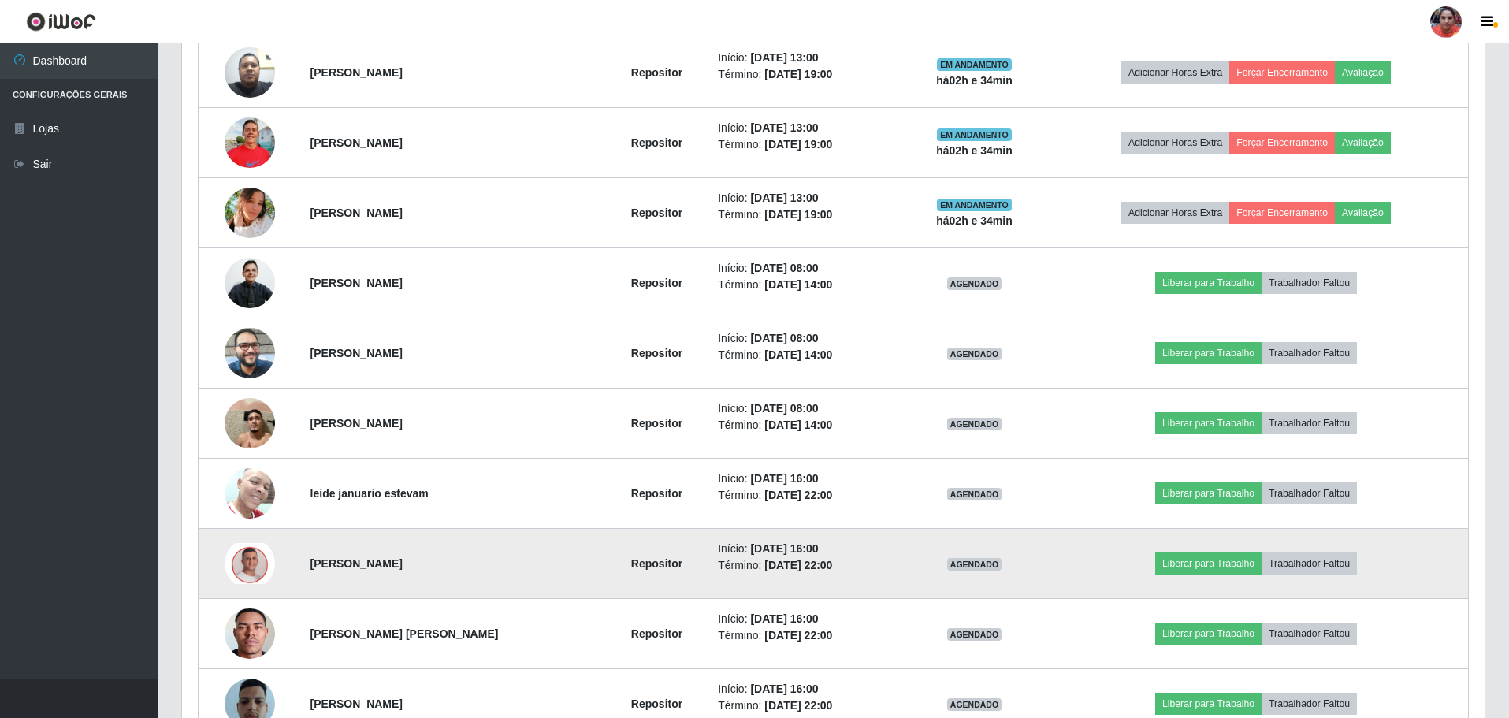
click at [246, 578] on img at bounding box center [250, 563] width 50 height 41
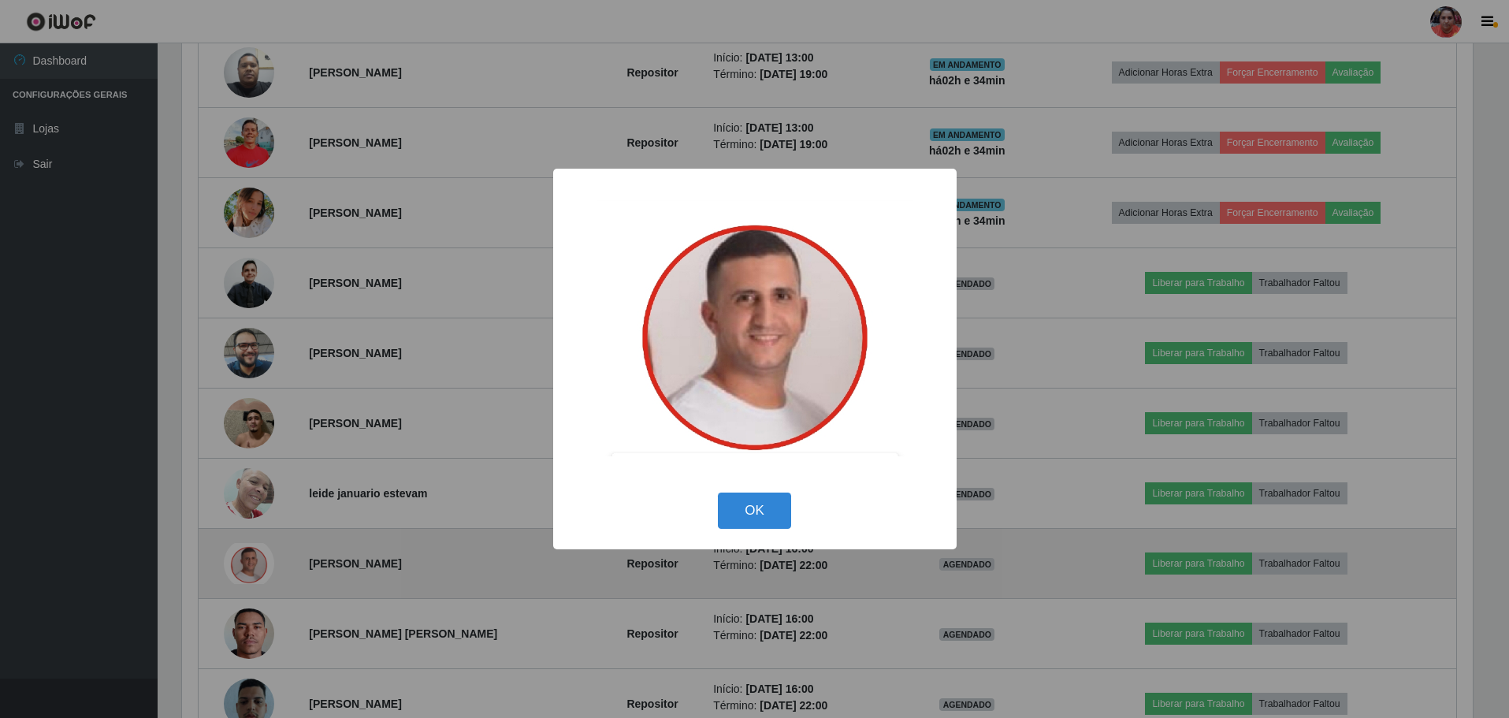
scroll to position [327, 1295]
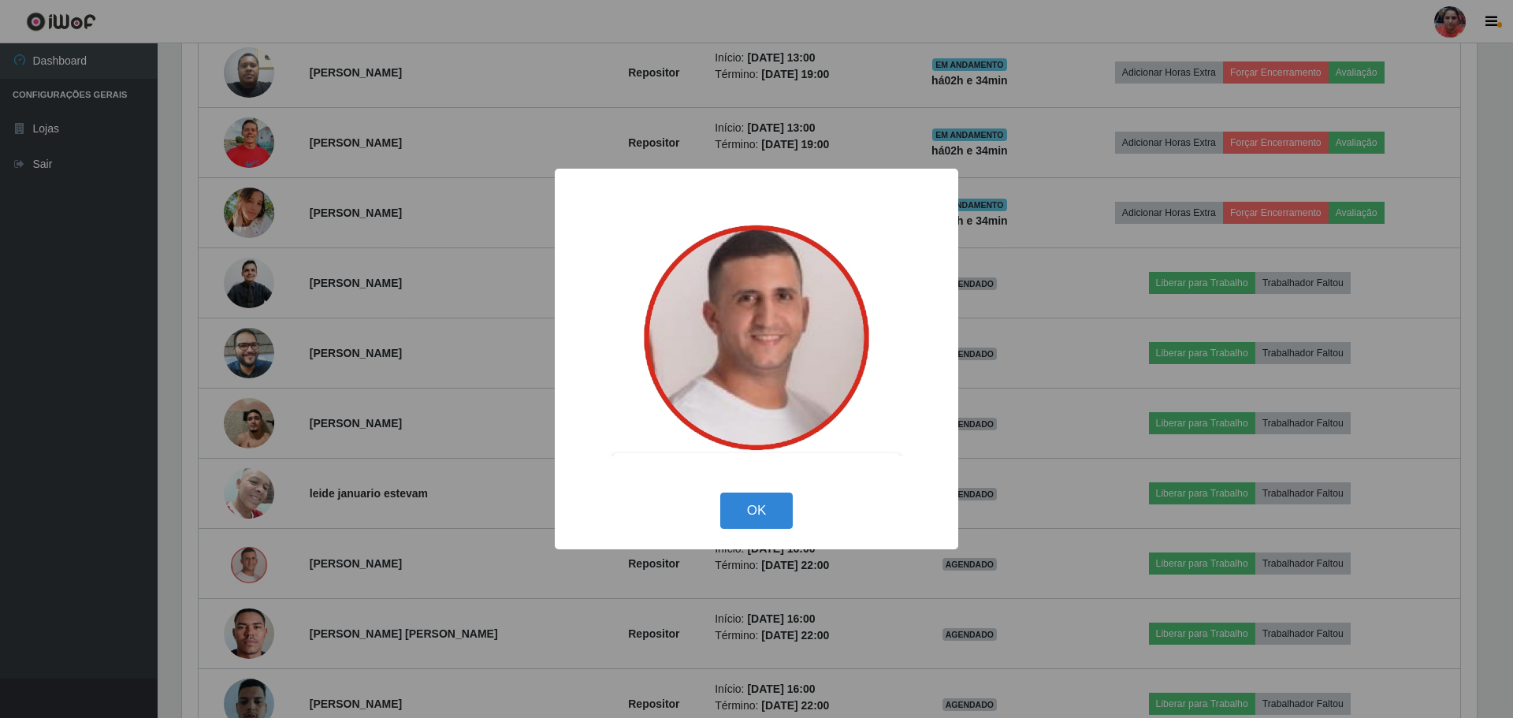
drag, startPoint x: 764, startPoint y: 513, endPoint x: 0, endPoint y: 228, distance: 815.8
click at [756, 511] on button "OK" at bounding box center [756, 510] width 73 height 37
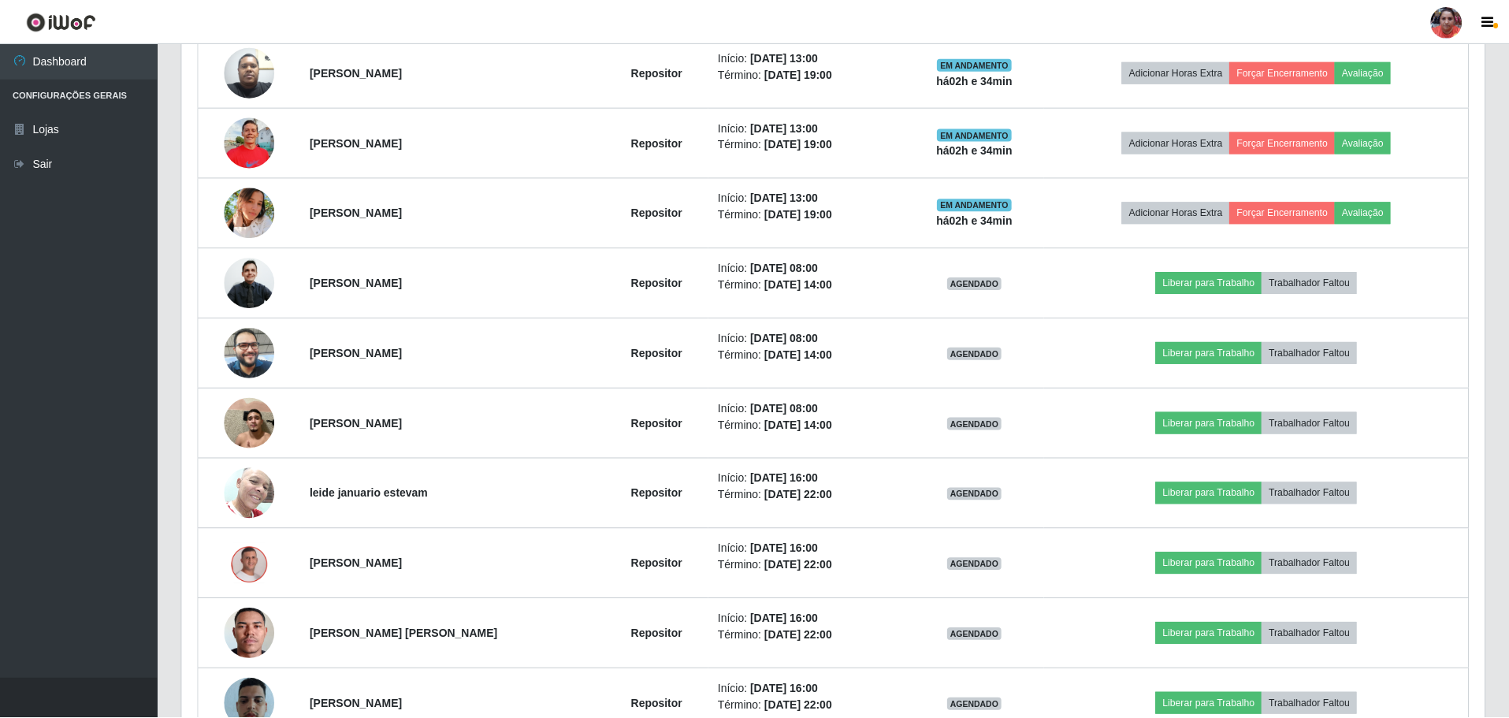
scroll to position [327, 1303]
click at [51, 169] on link "Sair" at bounding box center [79, 164] width 158 height 35
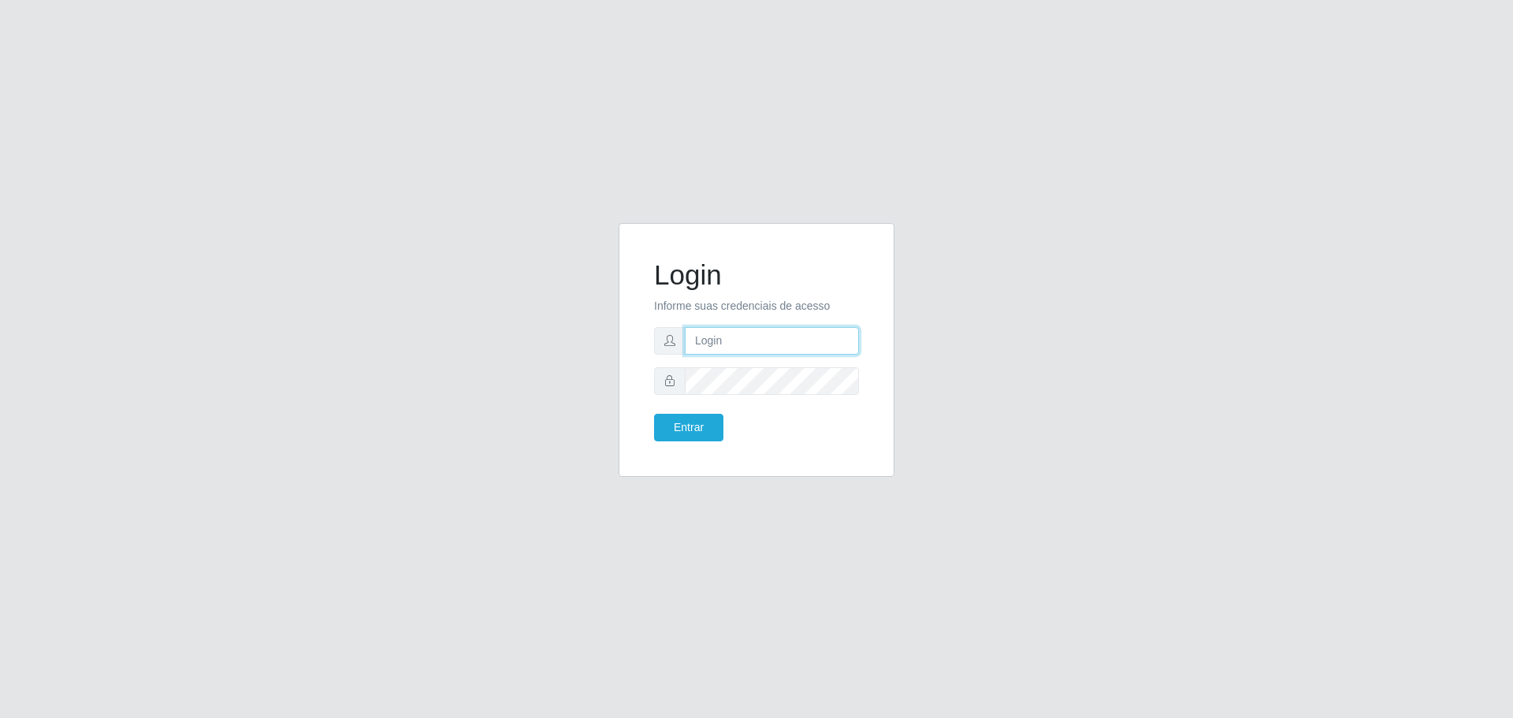
type input "[EMAIL_ADDRESS][DOMAIN_NAME]"
